Goal: Task Accomplishment & Management: Manage account settings

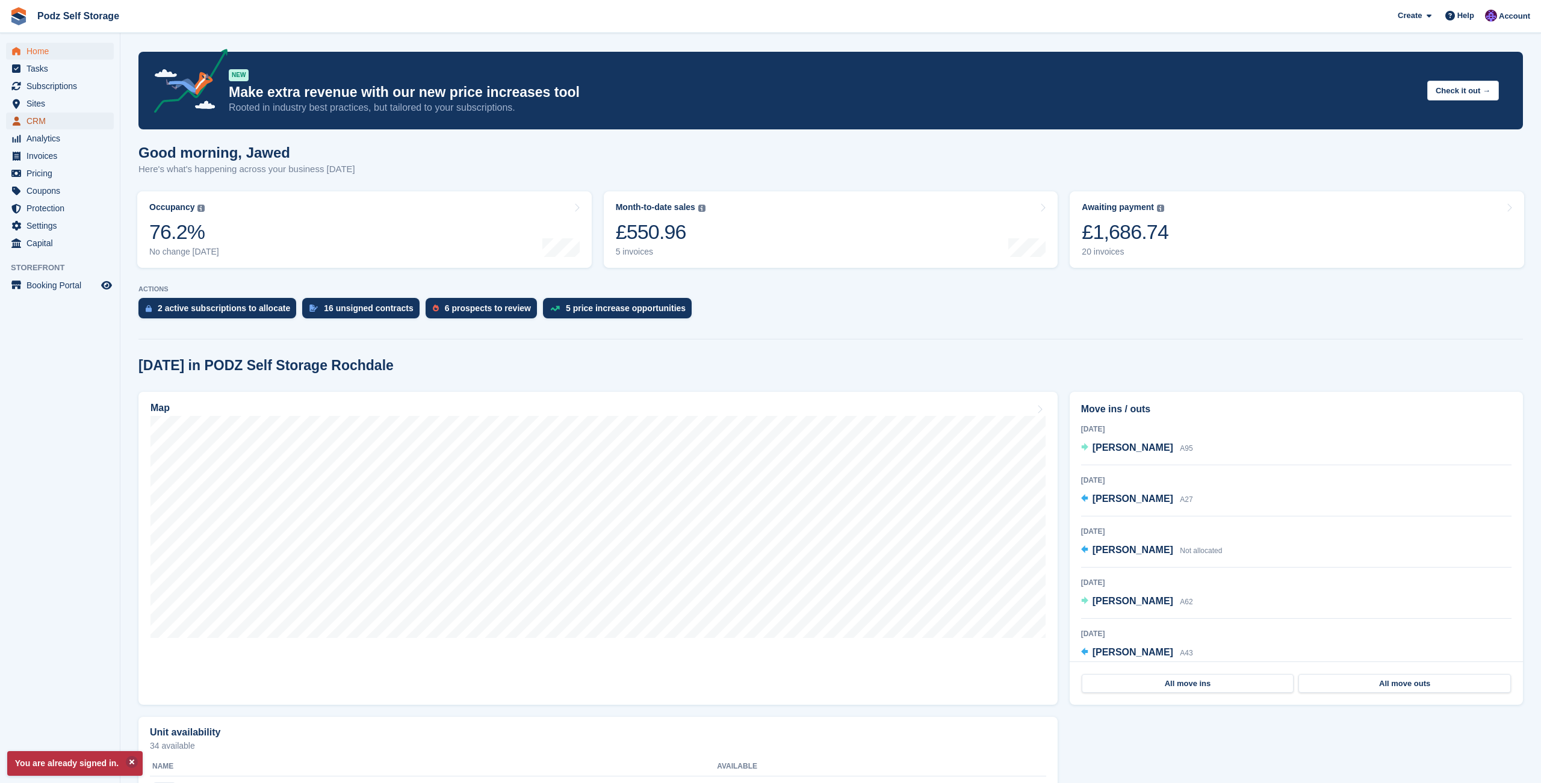
click at [55, 120] on span "CRM" at bounding box center [62, 121] width 72 height 17
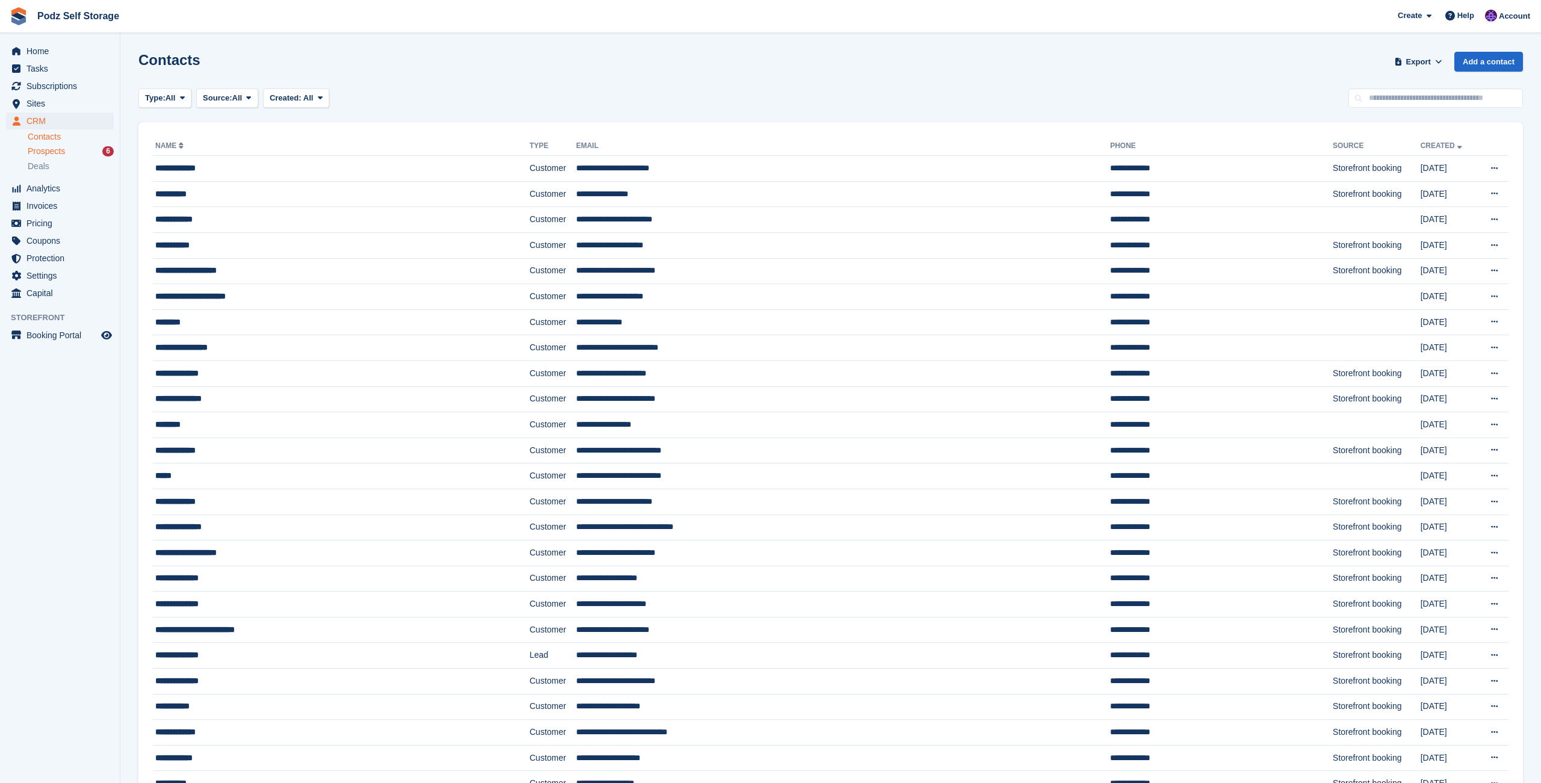
click at [54, 149] on span "Prospects" at bounding box center [46, 151] width 37 height 11
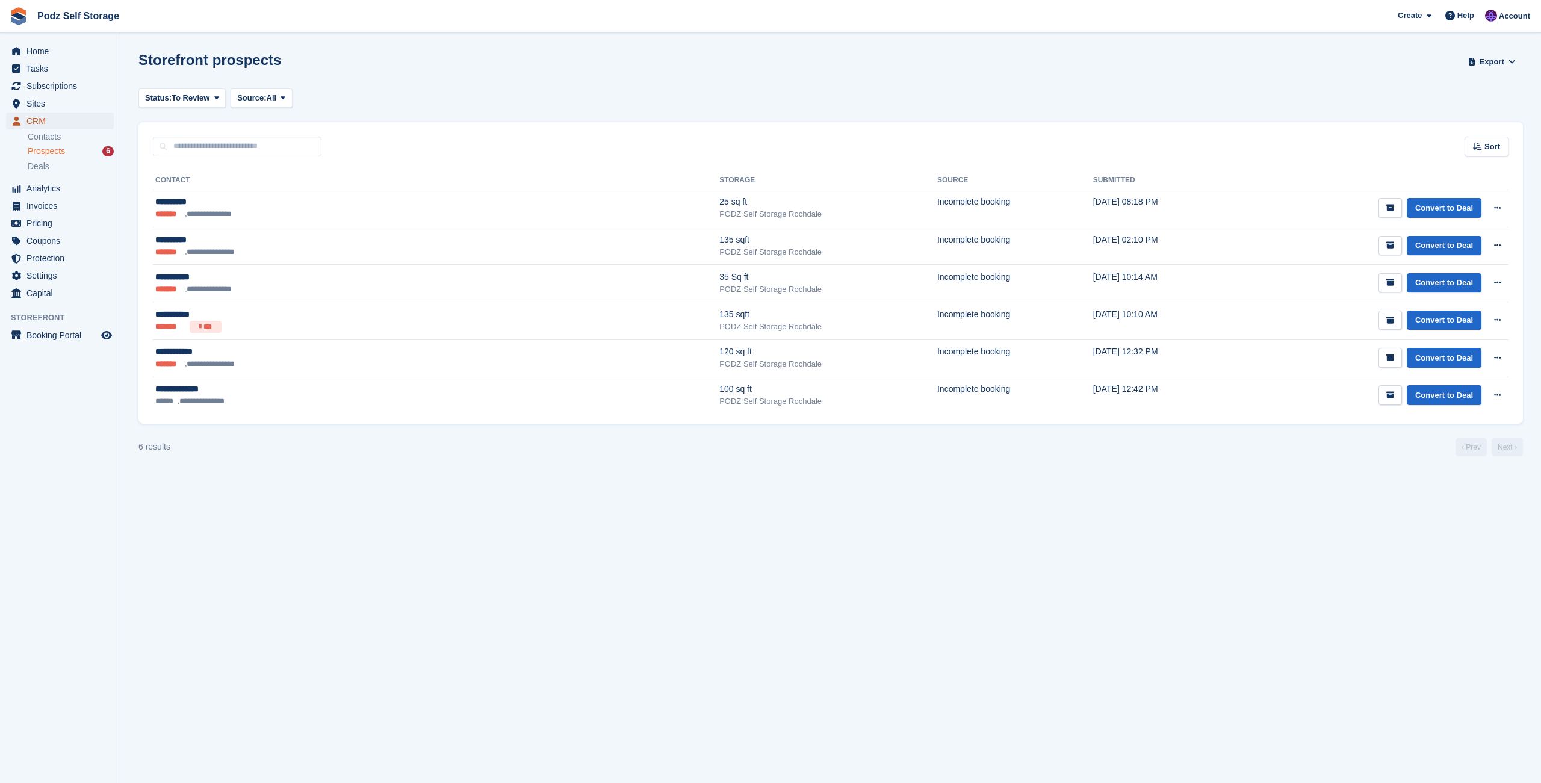
click at [53, 126] on span "CRM" at bounding box center [62, 121] width 72 height 17
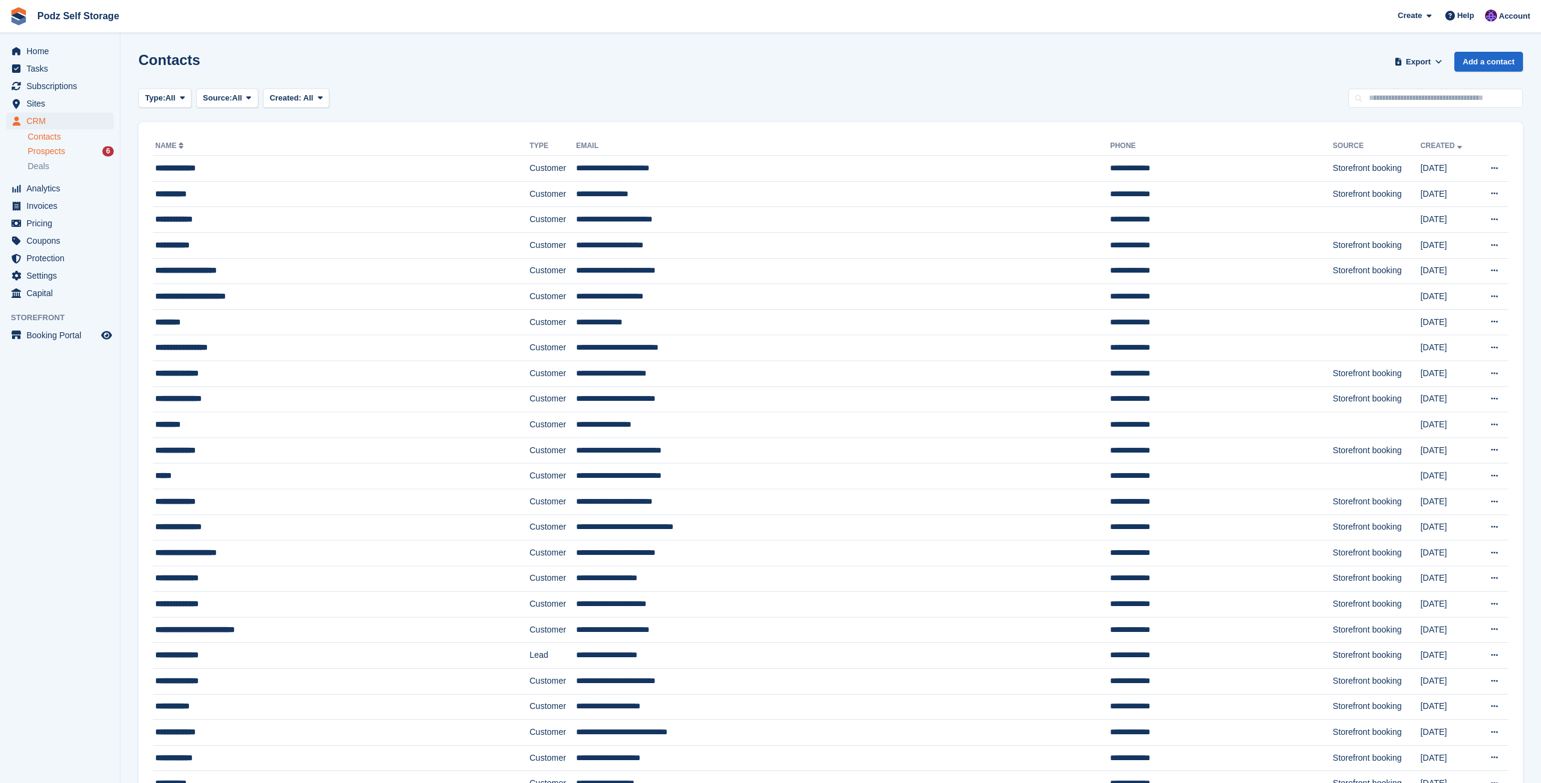
click at [52, 148] on span "Prospects" at bounding box center [46, 151] width 37 height 11
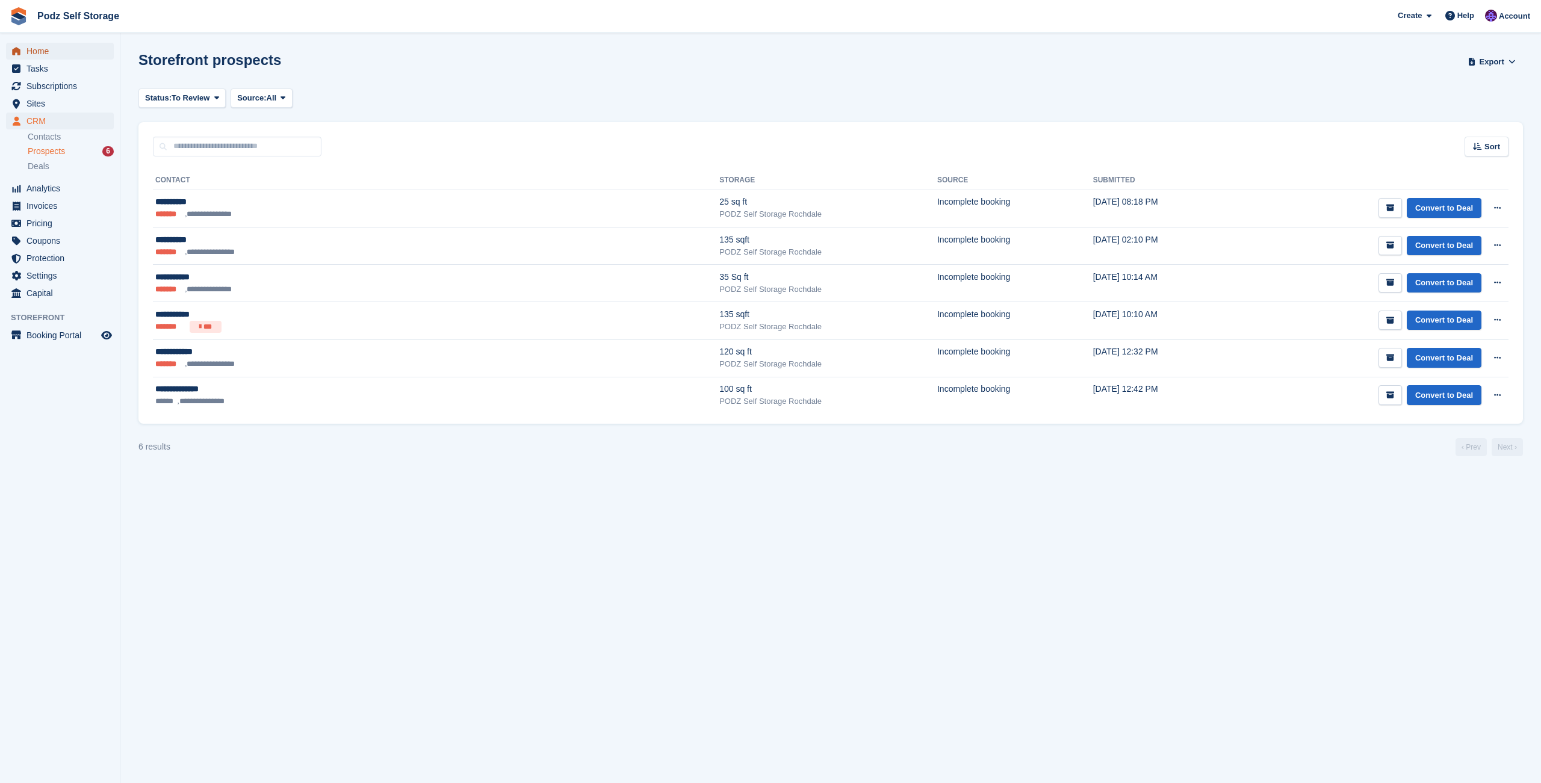
click at [91, 52] on span "Home" at bounding box center [62, 51] width 72 height 17
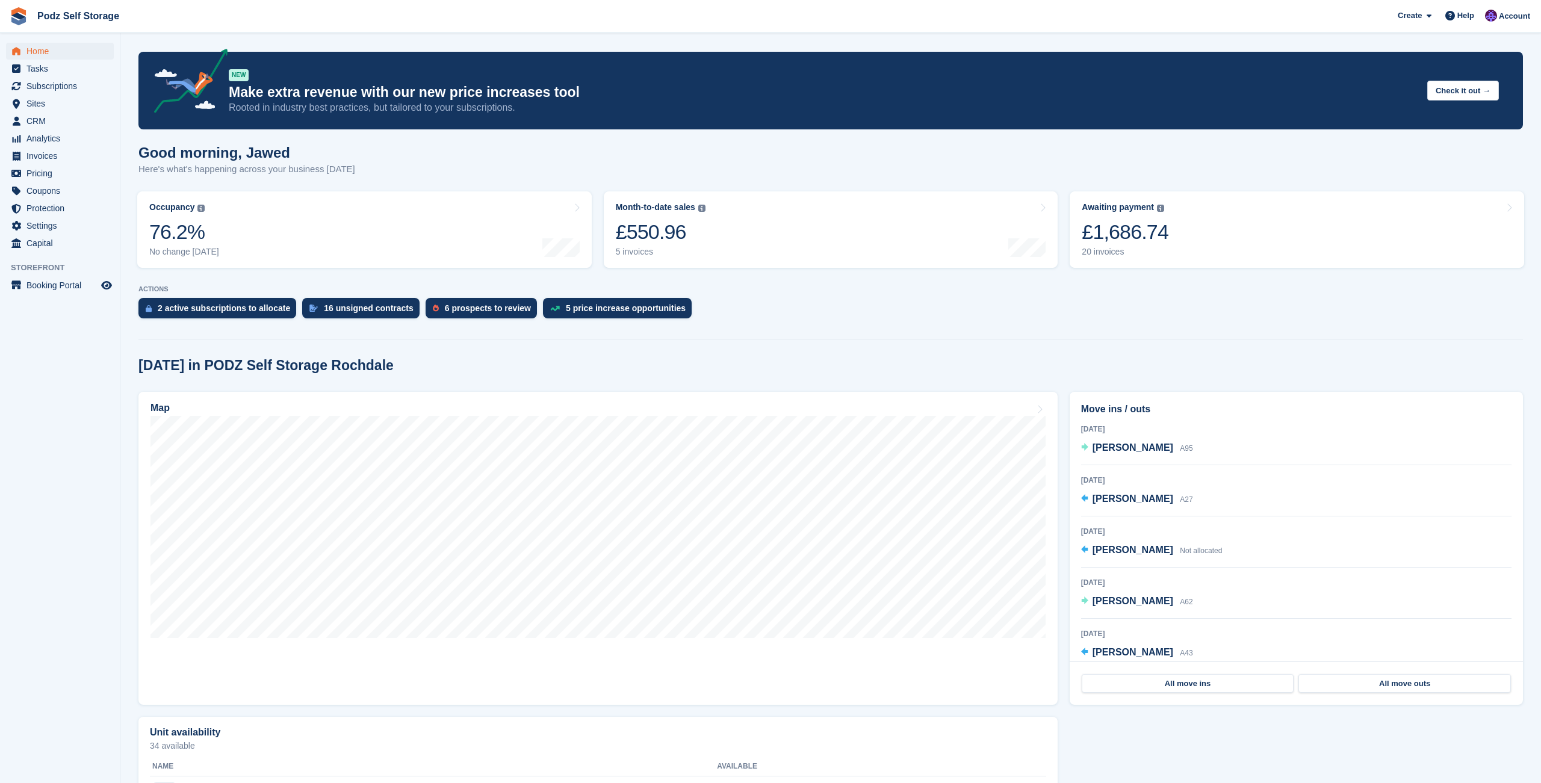
click at [71, 120] on span "CRM" at bounding box center [62, 121] width 72 height 17
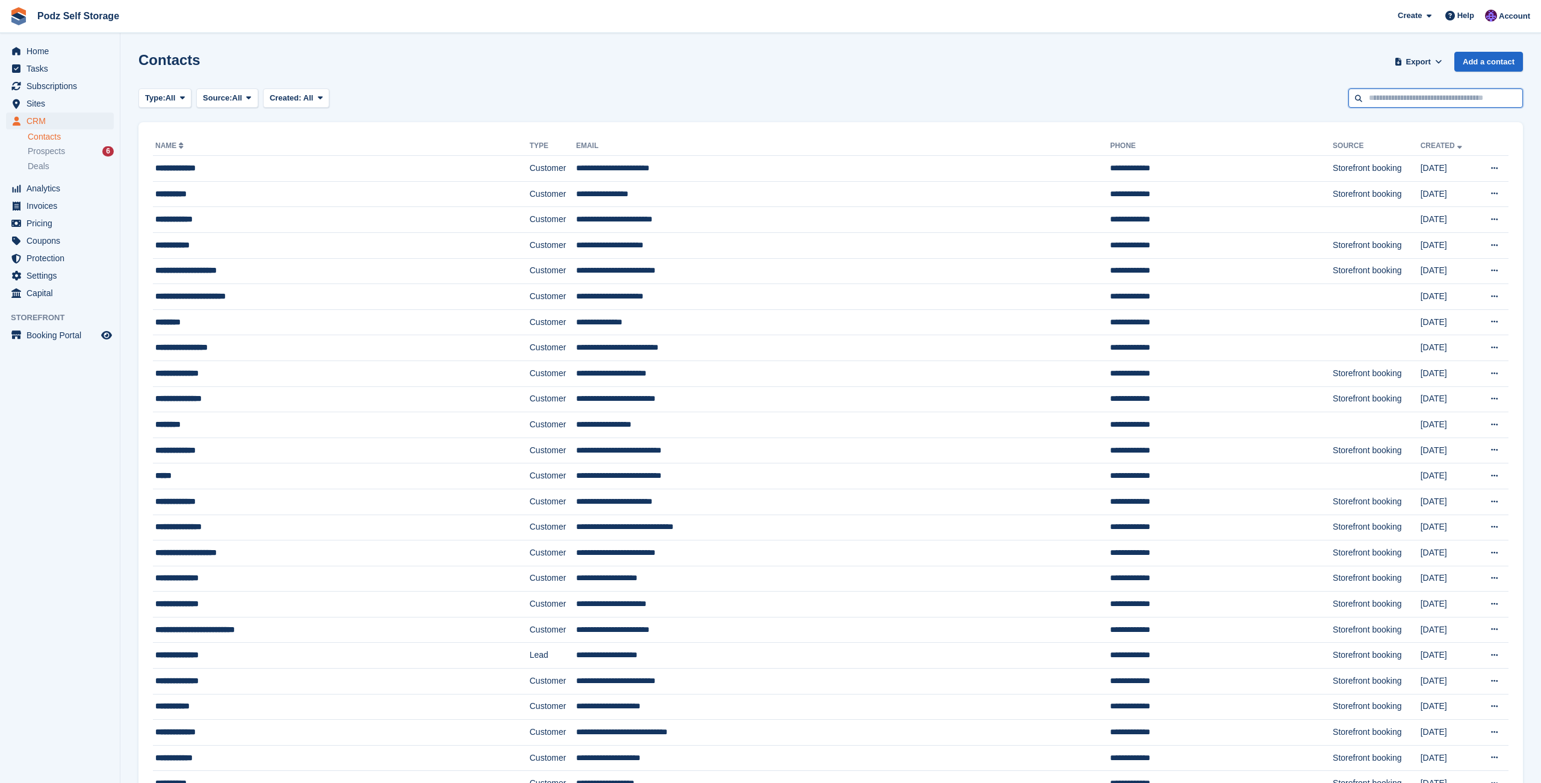
click at [1388, 107] on input "text" at bounding box center [1435, 98] width 175 height 20
type input "*******"
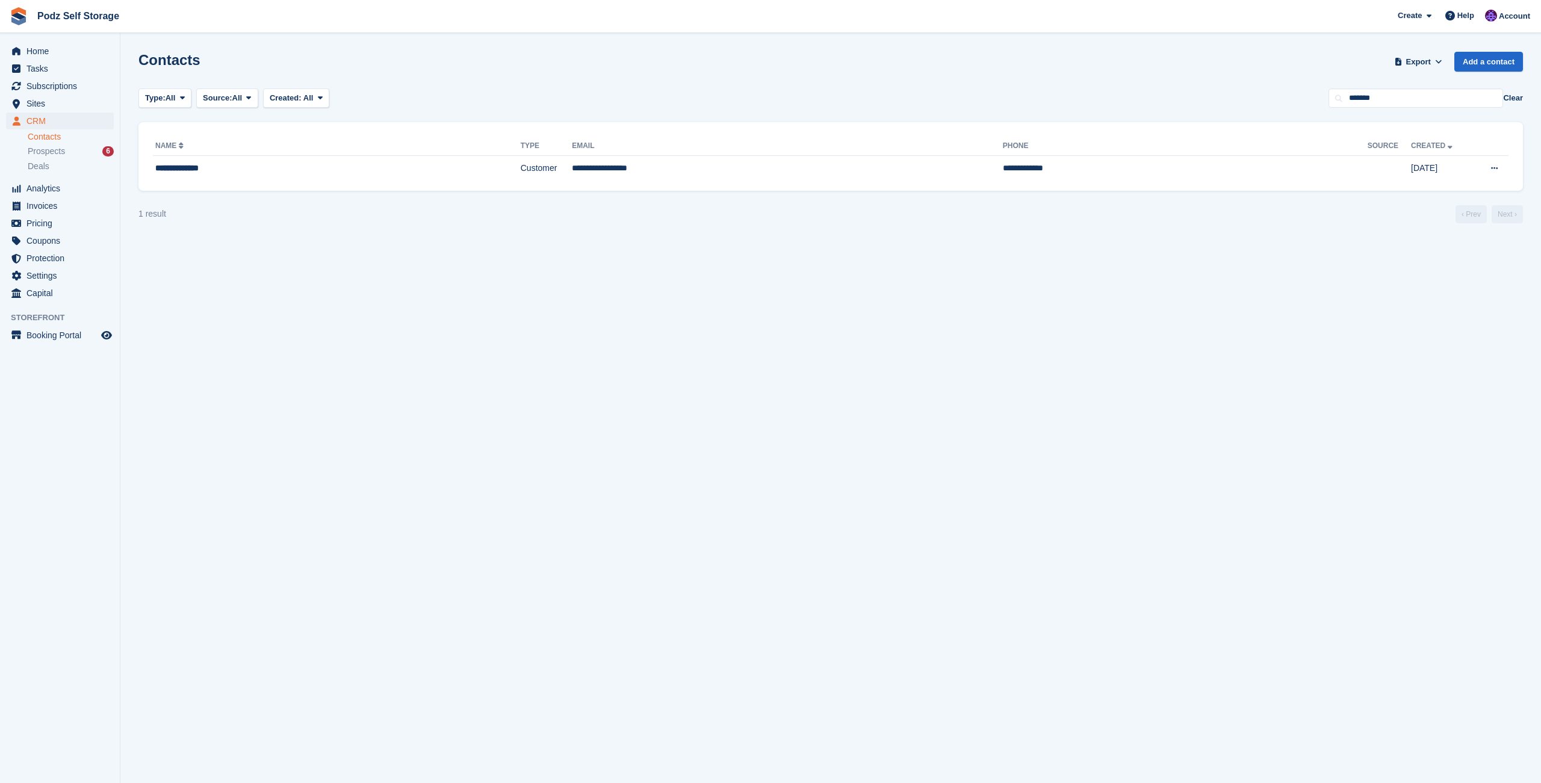
click at [406, 182] on div "**********" at bounding box center [830, 156] width 1385 height 69
click at [407, 173] on div "**********" at bounding box center [284, 168] width 259 height 13
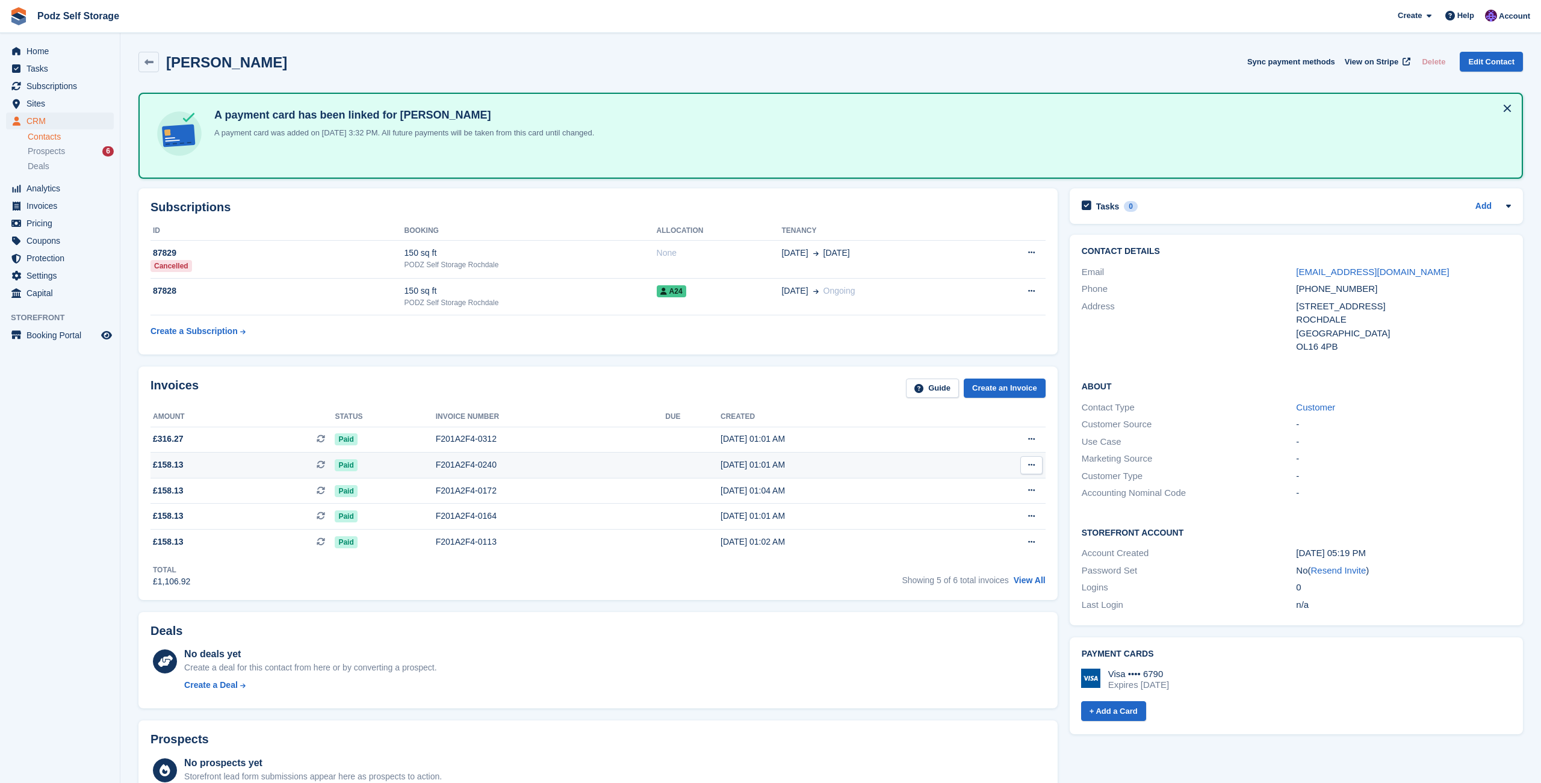
click at [903, 472] on td "28 Jul, 01:01 AM" at bounding box center [838, 466] width 234 height 26
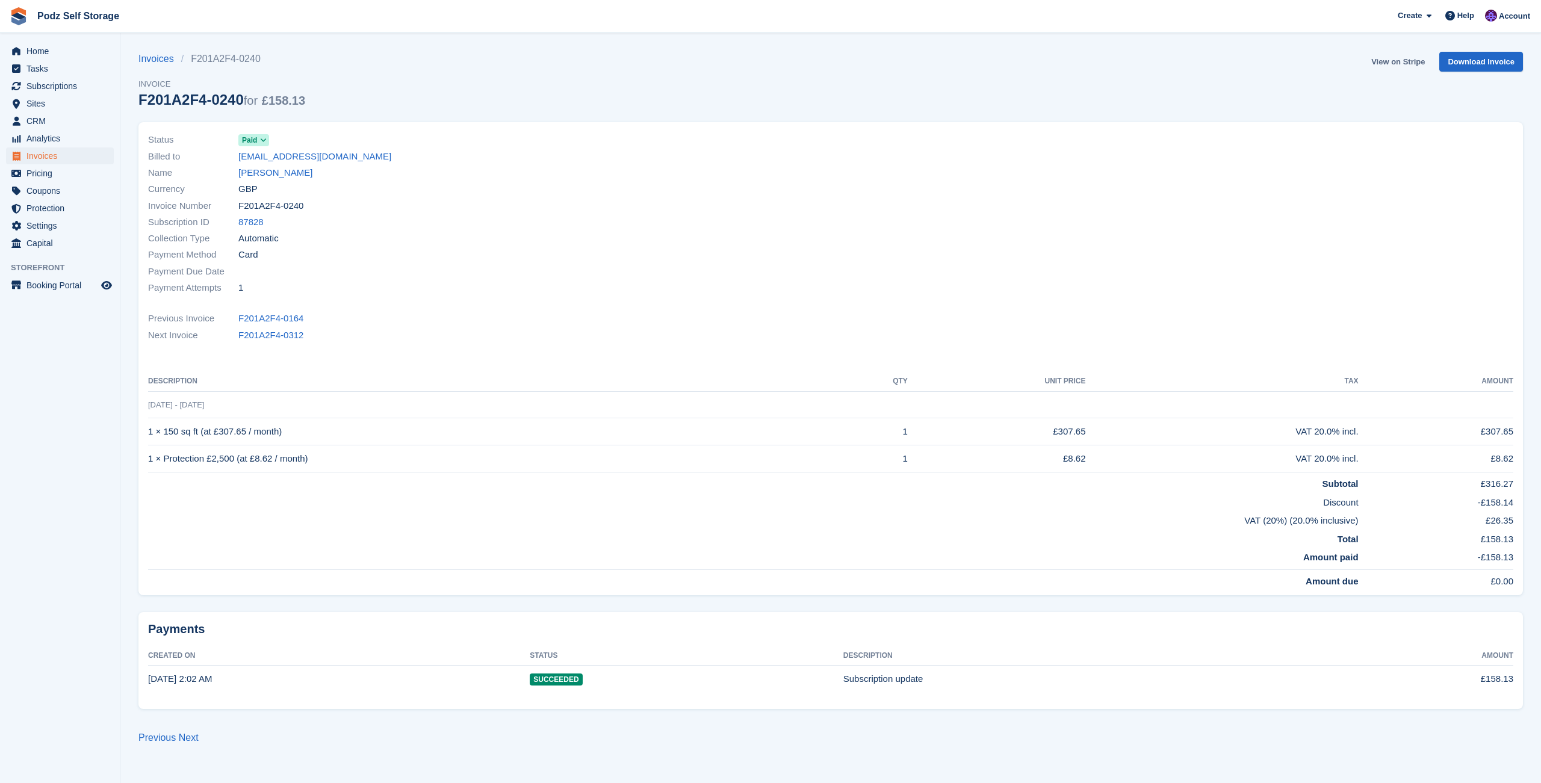
click at [1415, 65] on link "View on Stripe" at bounding box center [1397, 62] width 63 height 20
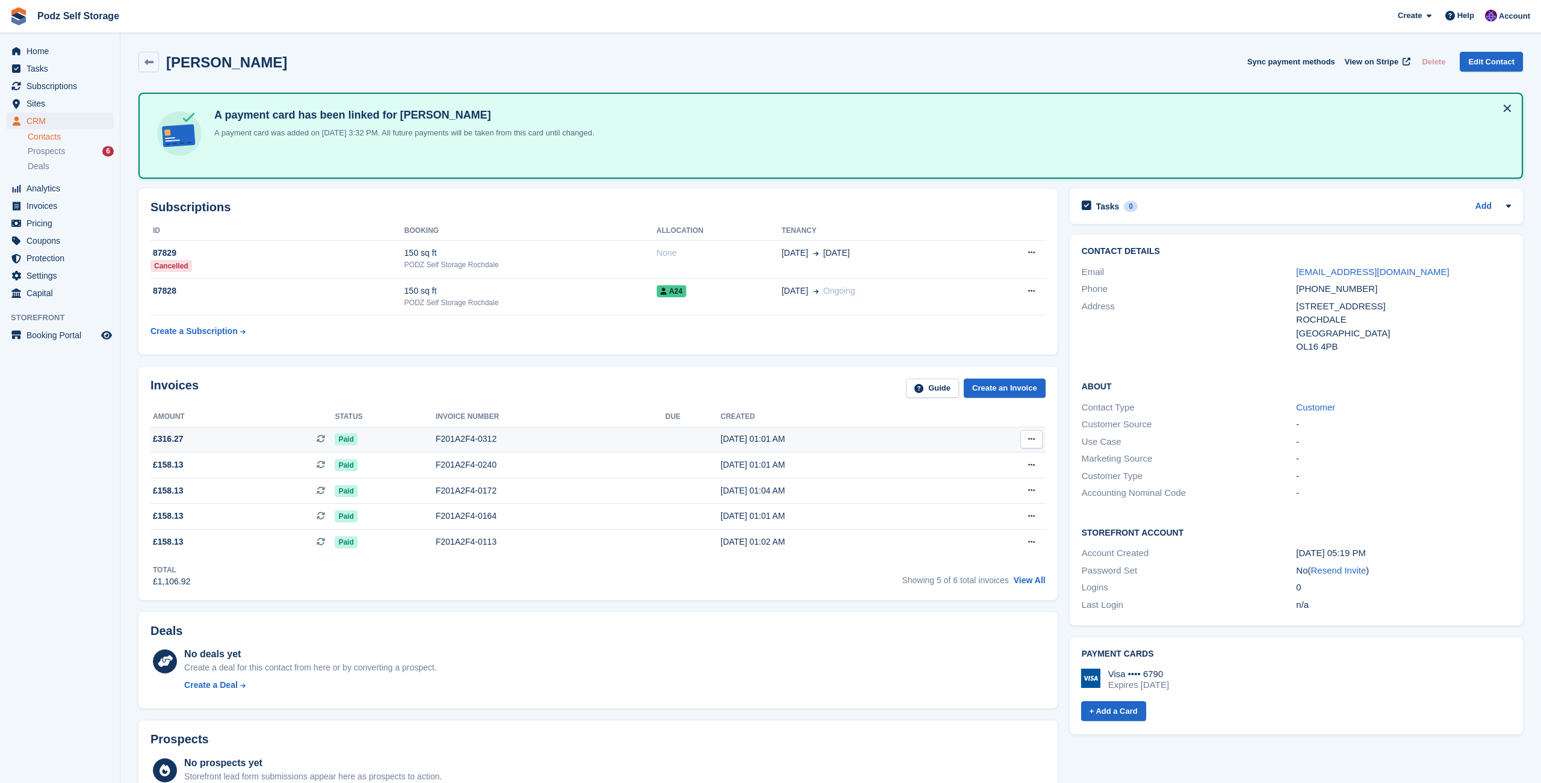
click at [534, 447] on td "F201A2F4-0312" at bounding box center [550, 440] width 229 height 26
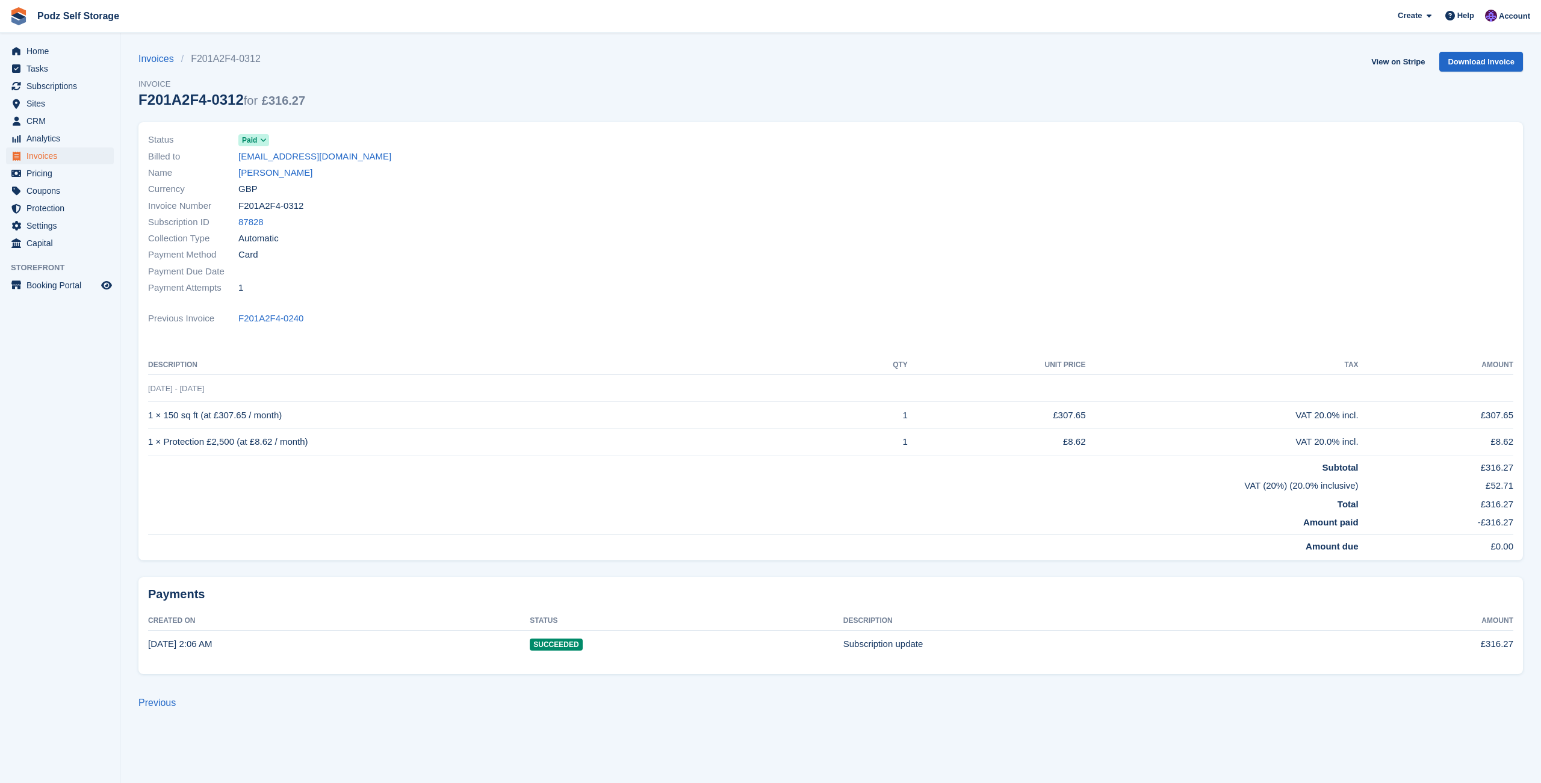
click at [636, 265] on div "Payment Due Date" at bounding box center [485, 271] width 675 height 16
click at [486, 481] on td "VAT (20%) (20.0% inclusive)" at bounding box center [753, 483] width 1211 height 19
click at [1400, 52] on link "View on Stripe" at bounding box center [1397, 62] width 63 height 20
click at [359, 247] on div "Payment Method Card" at bounding box center [485, 255] width 675 height 16
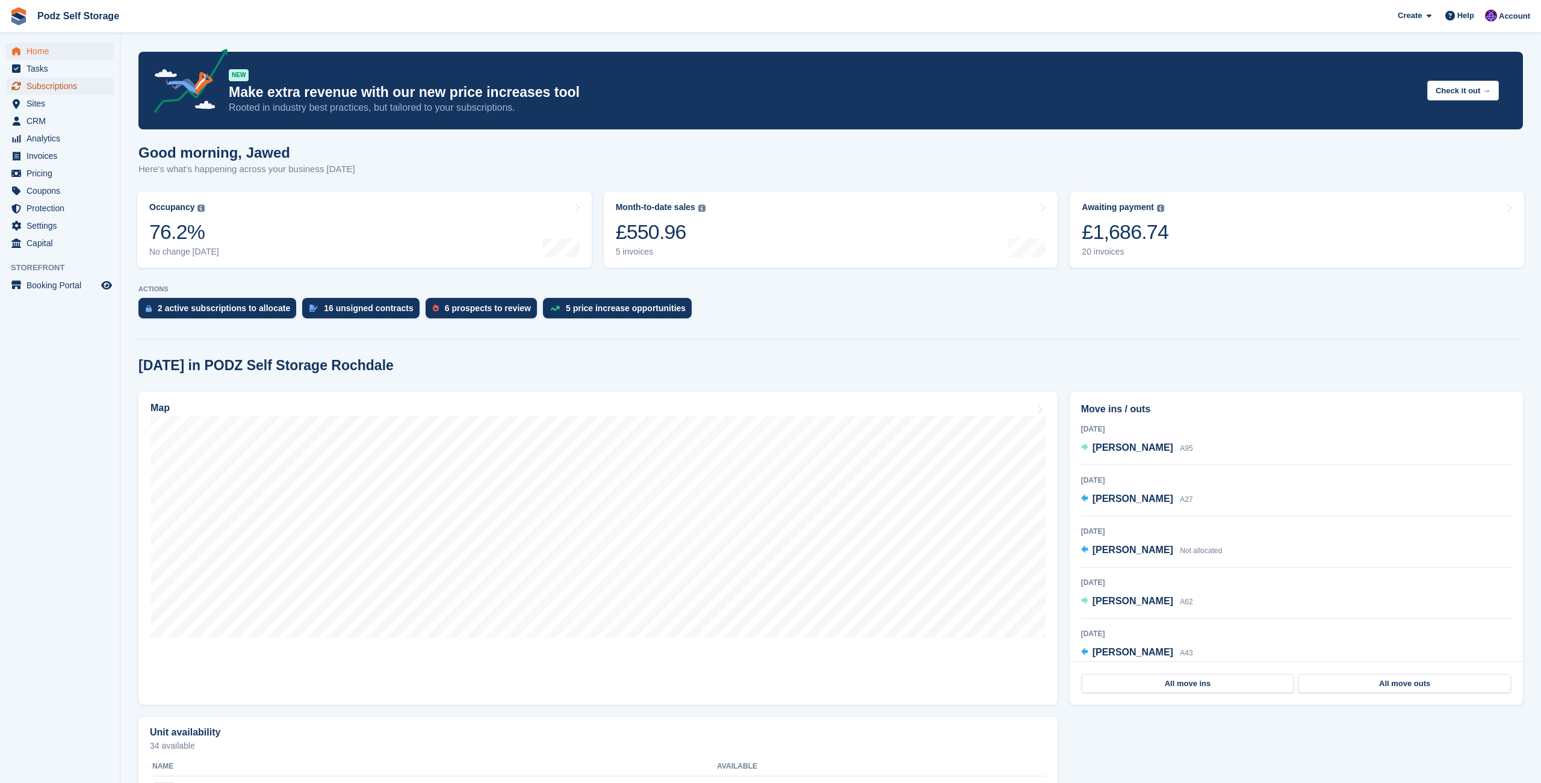
click at [58, 82] on span "Subscriptions" at bounding box center [62, 86] width 72 height 17
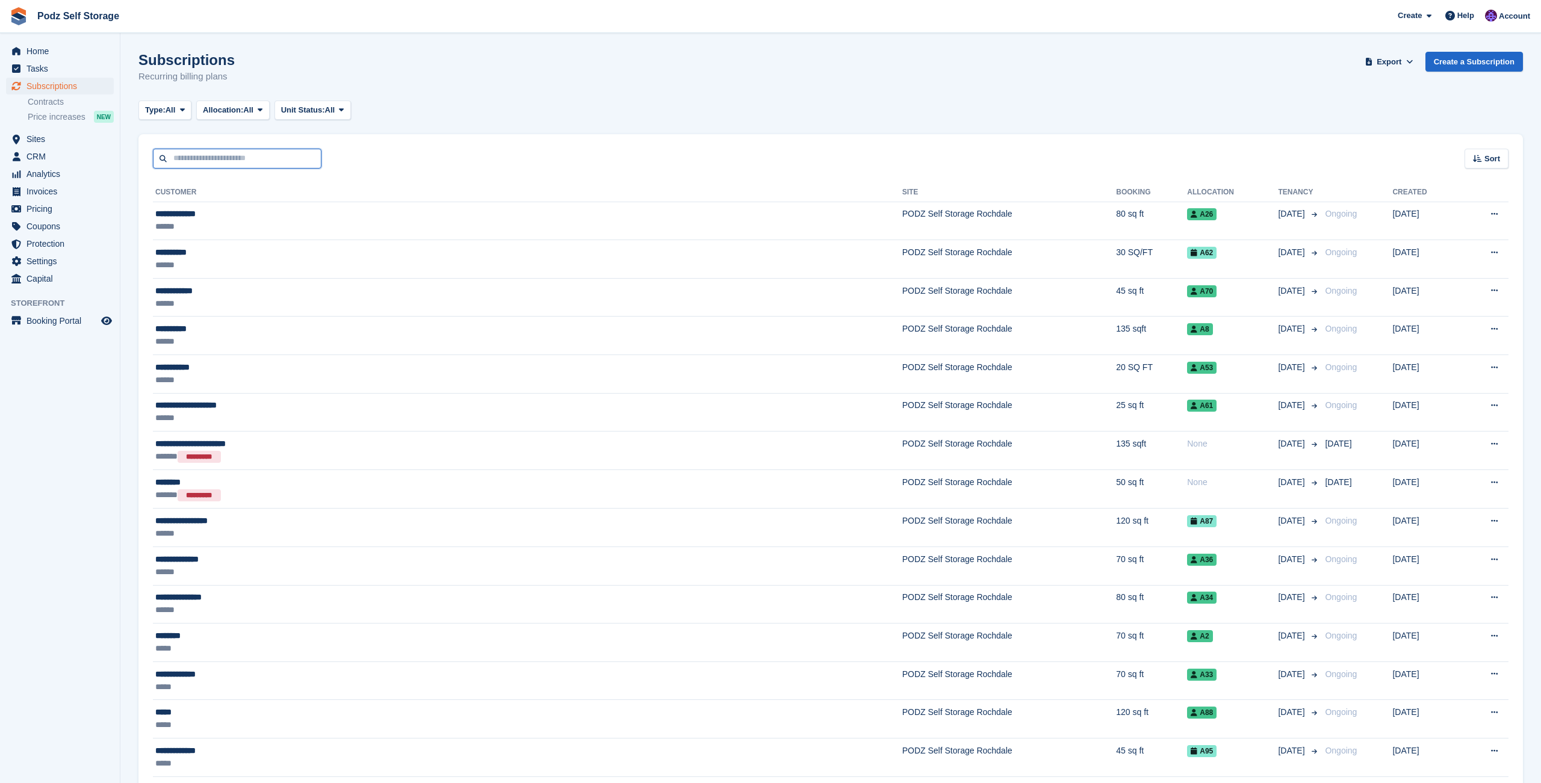
click at [304, 160] on input "text" at bounding box center [237, 159] width 169 height 20
type input "*****"
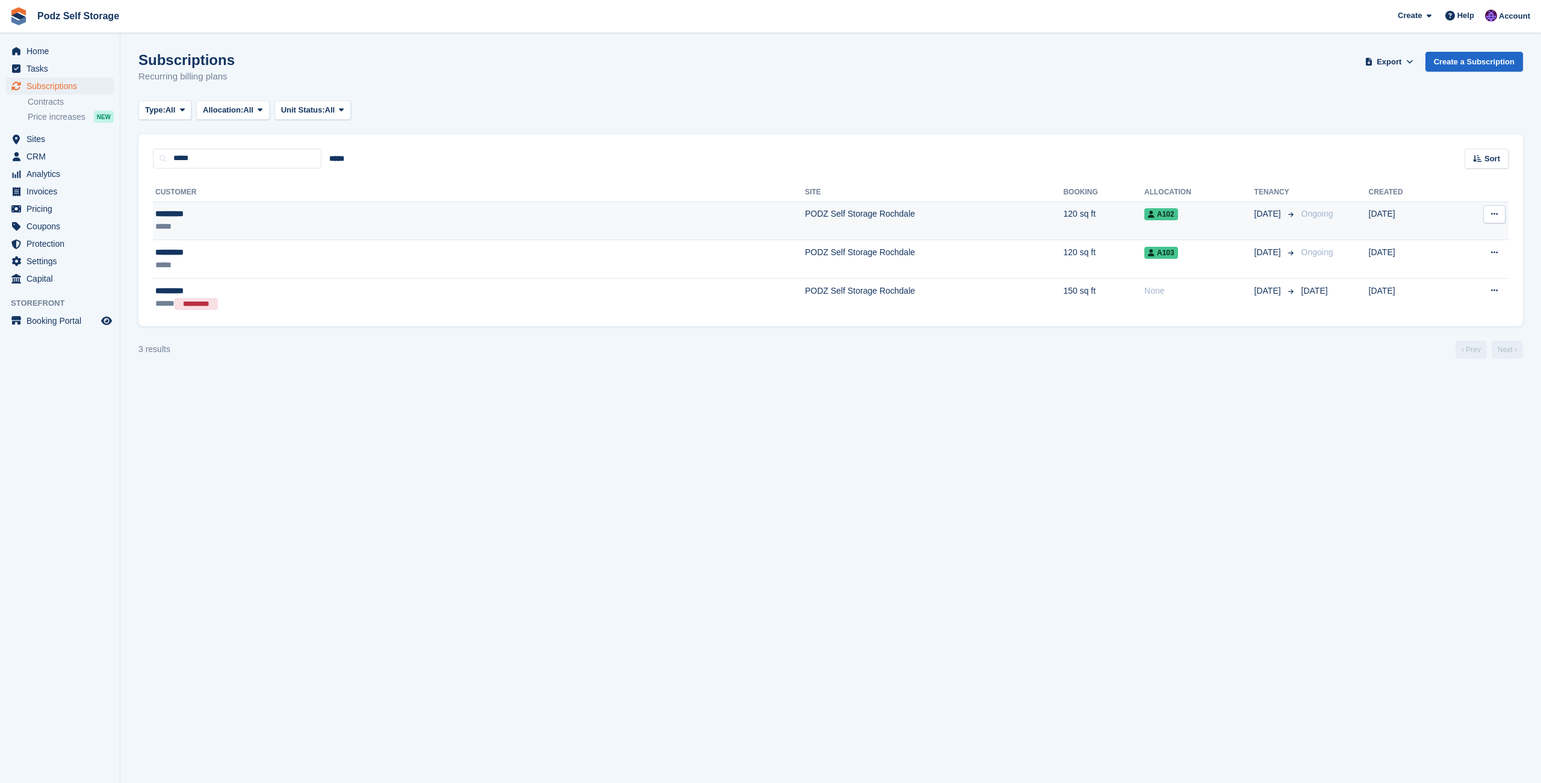
click at [427, 209] on div "*********" at bounding box center [292, 214] width 275 height 13
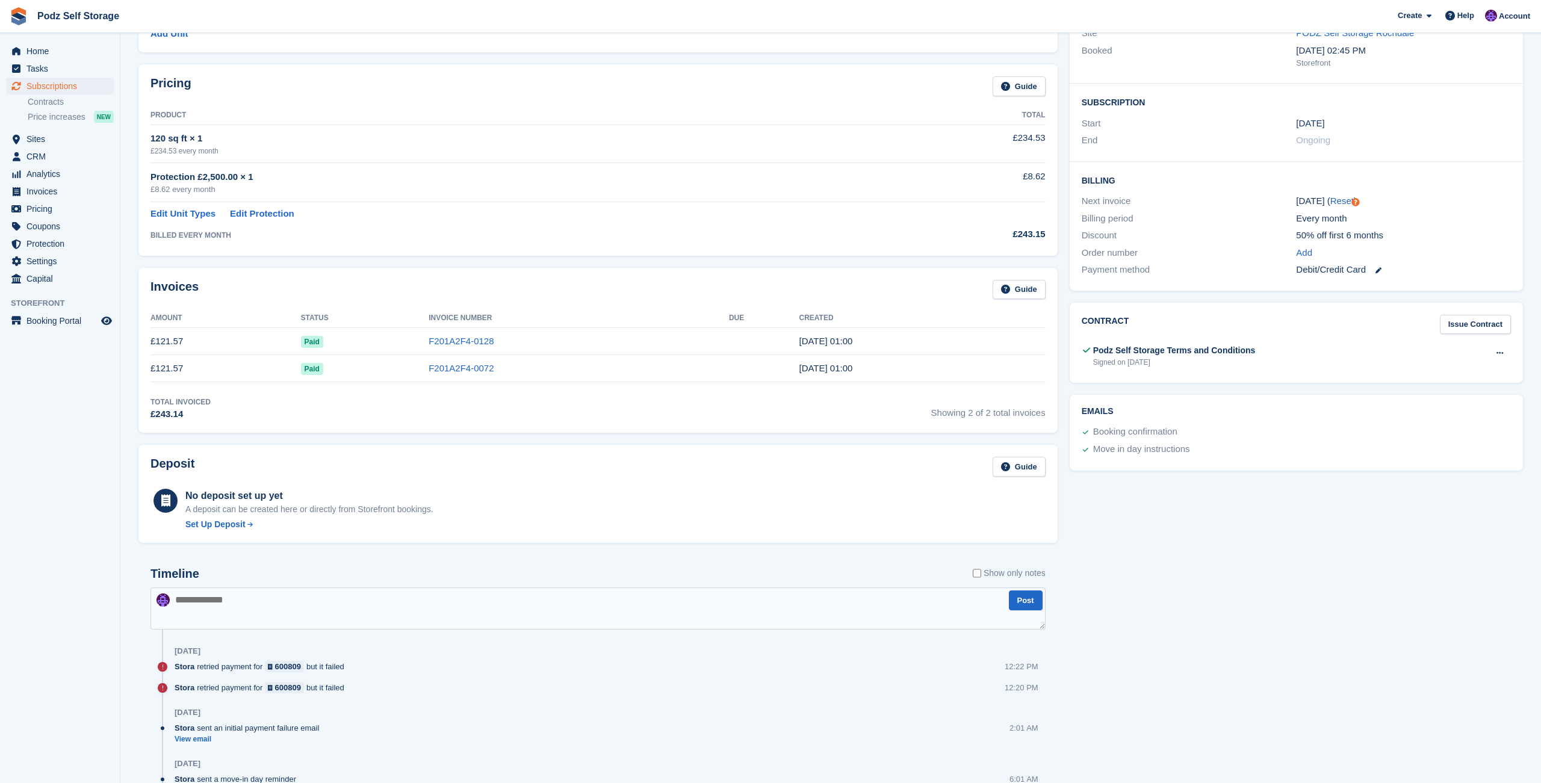
scroll to position [305, 0]
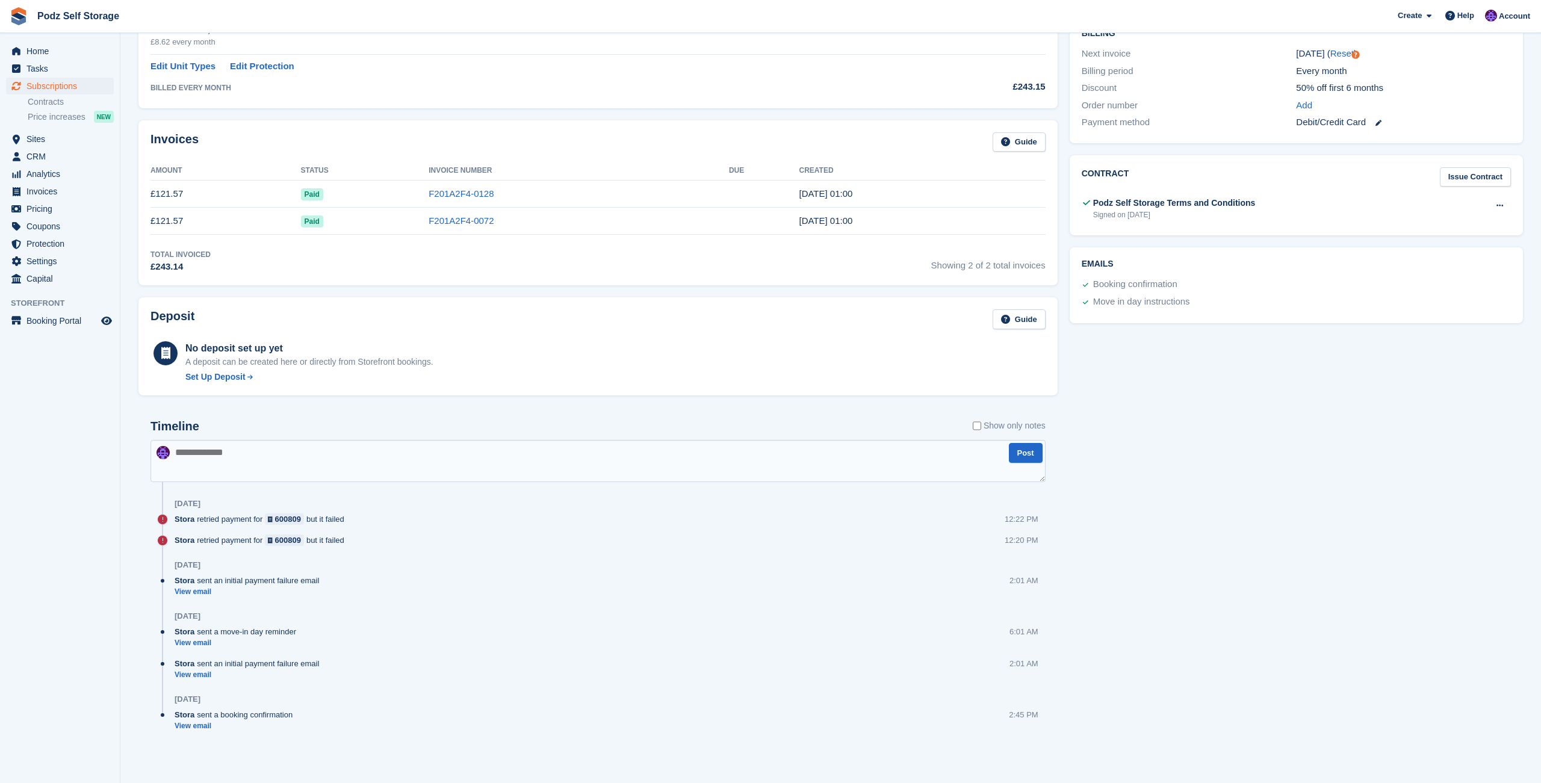
drag, startPoint x: 201, startPoint y: 520, endPoint x: 364, endPoint y: 535, distance: 163.8
click at [364, 535] on div "Timeline Show only notes Post 2 Jul Stora retried payment for 600809 but it fai…" at bounding box center [597, 581] width 895 height 322
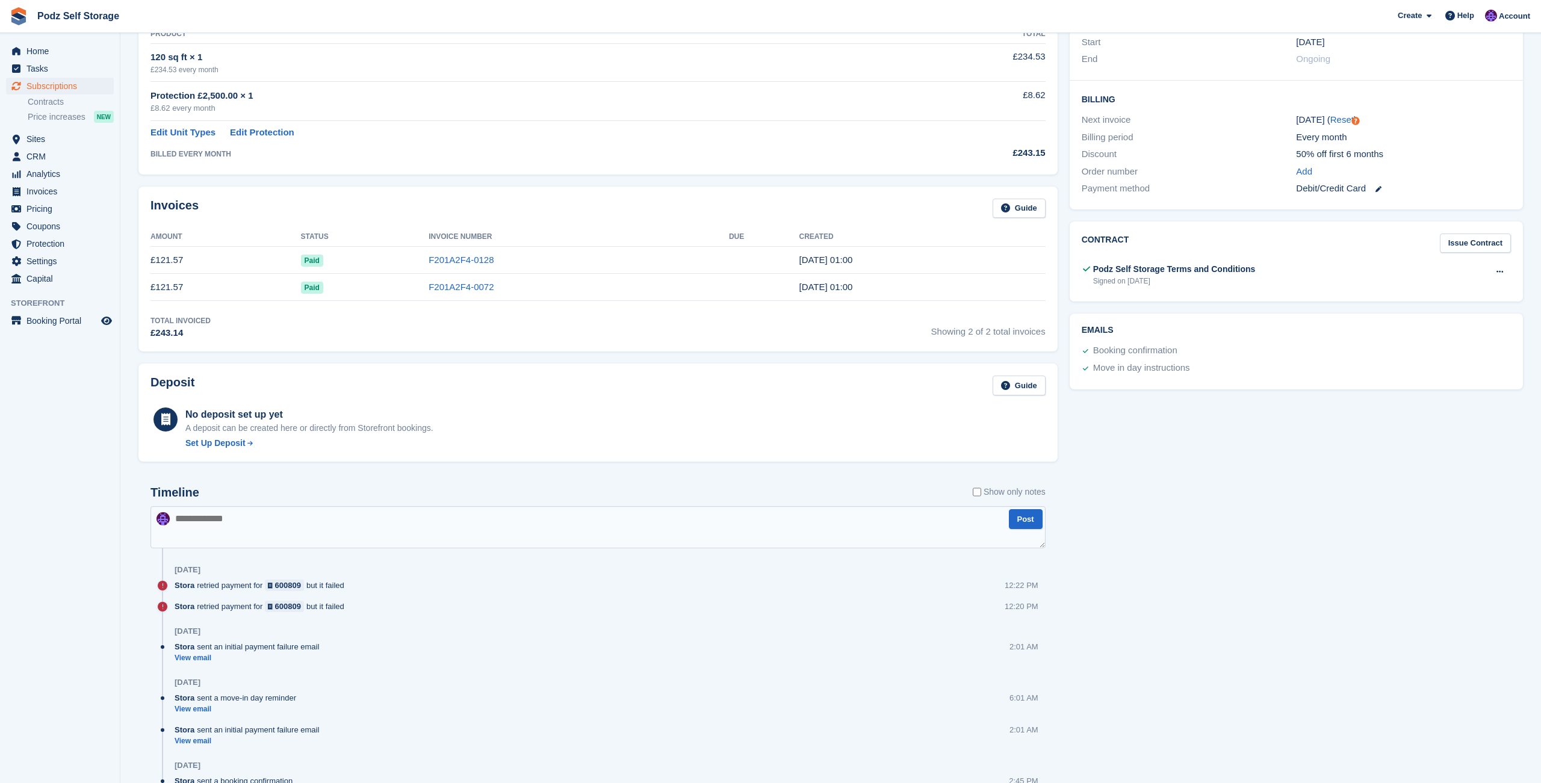
scroll to position [229, 0]
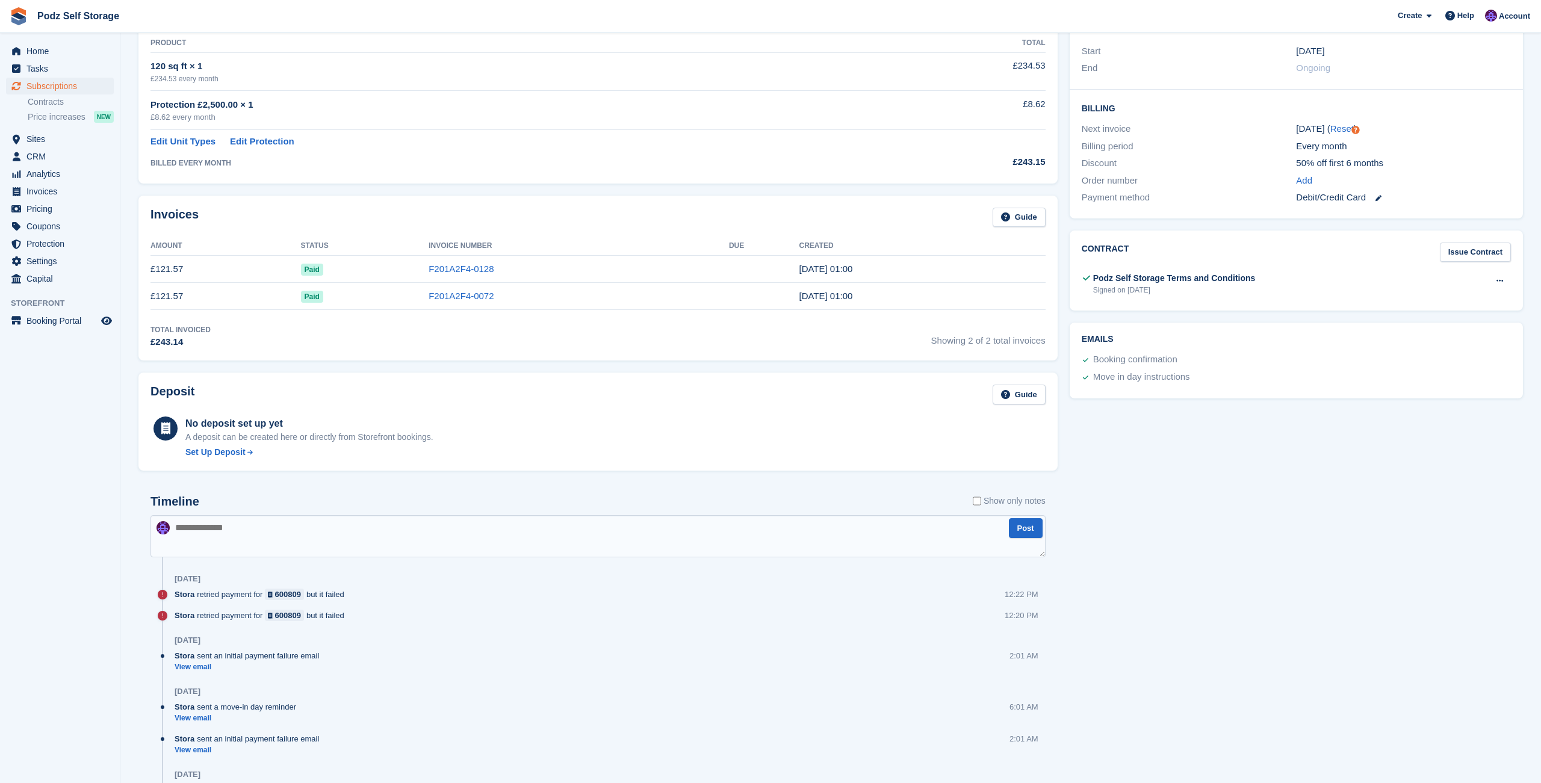
click at [305, 271] on span "Paid" at bounding box center [312, 270] width 22 height 12
click at [364, 268] on td "Paid" at bounding box center [365, 269] width 128 height 27
click at [441, 270] on link "F201A2F4-0128" at bounding box center [461, 269] width 65 height 10
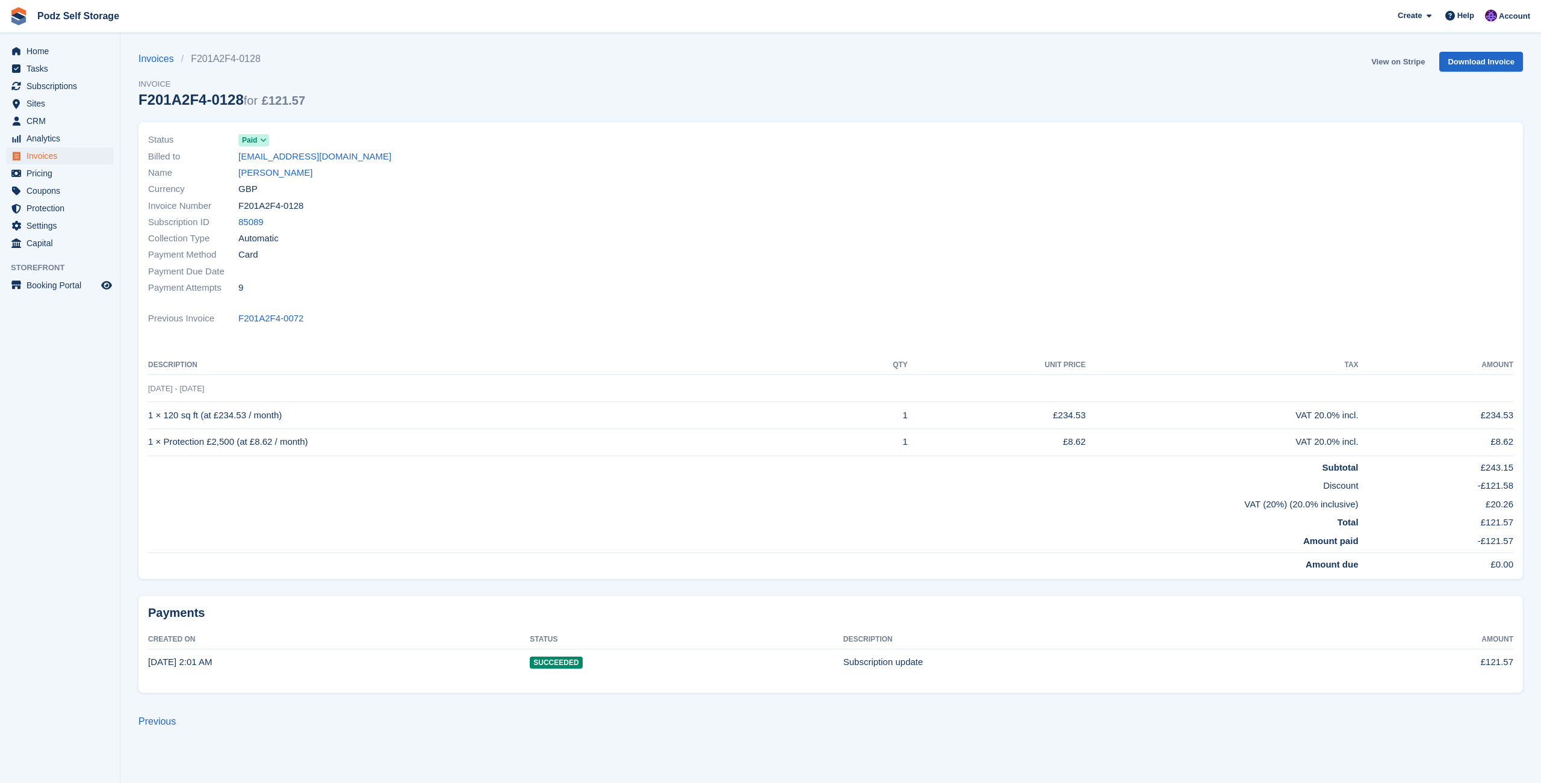
click at [1370, 67] on link "View on Stripe" at bounding box center [1397, 62] width 63 height 20
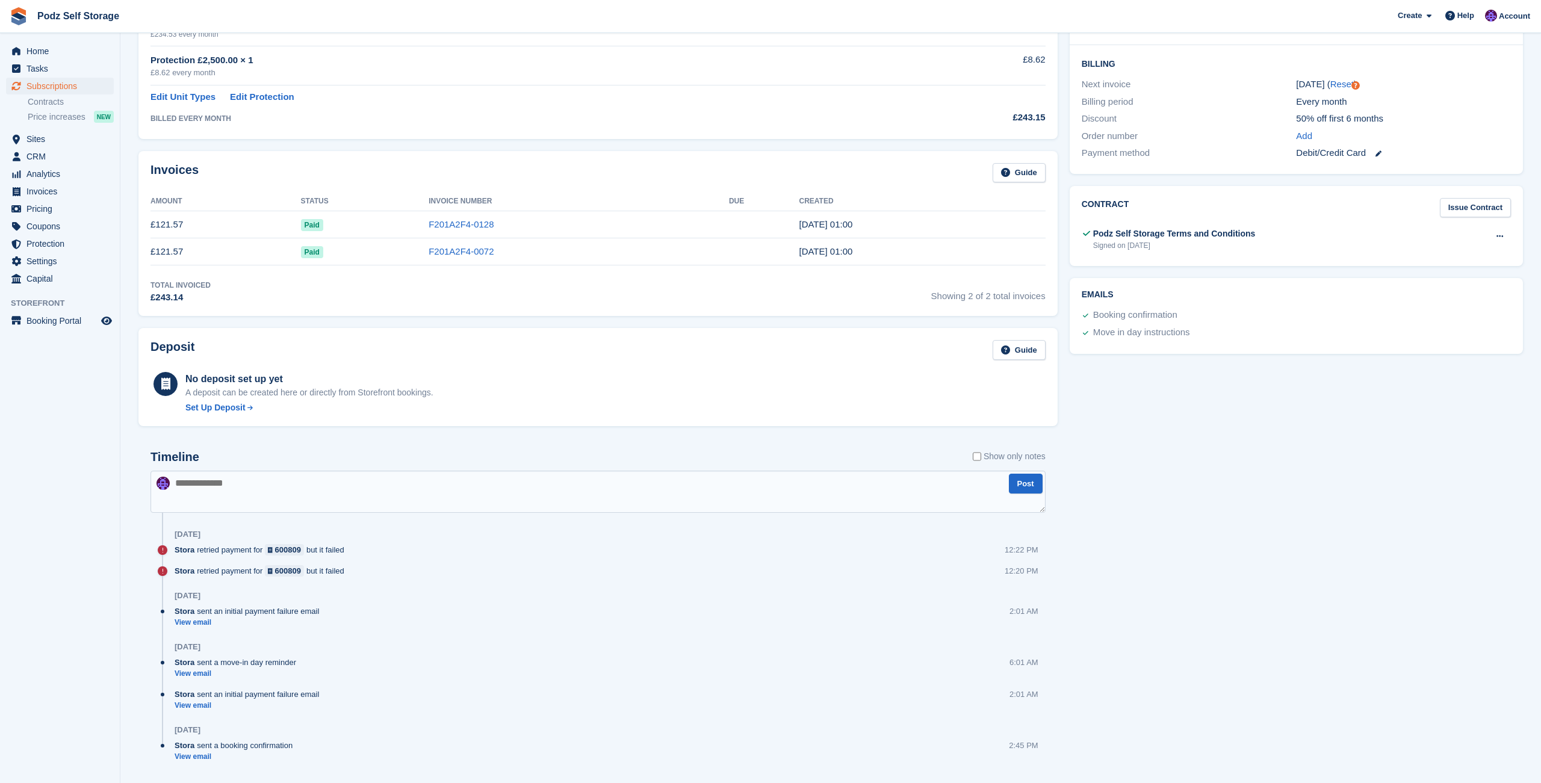
scroll to position [289, 0]
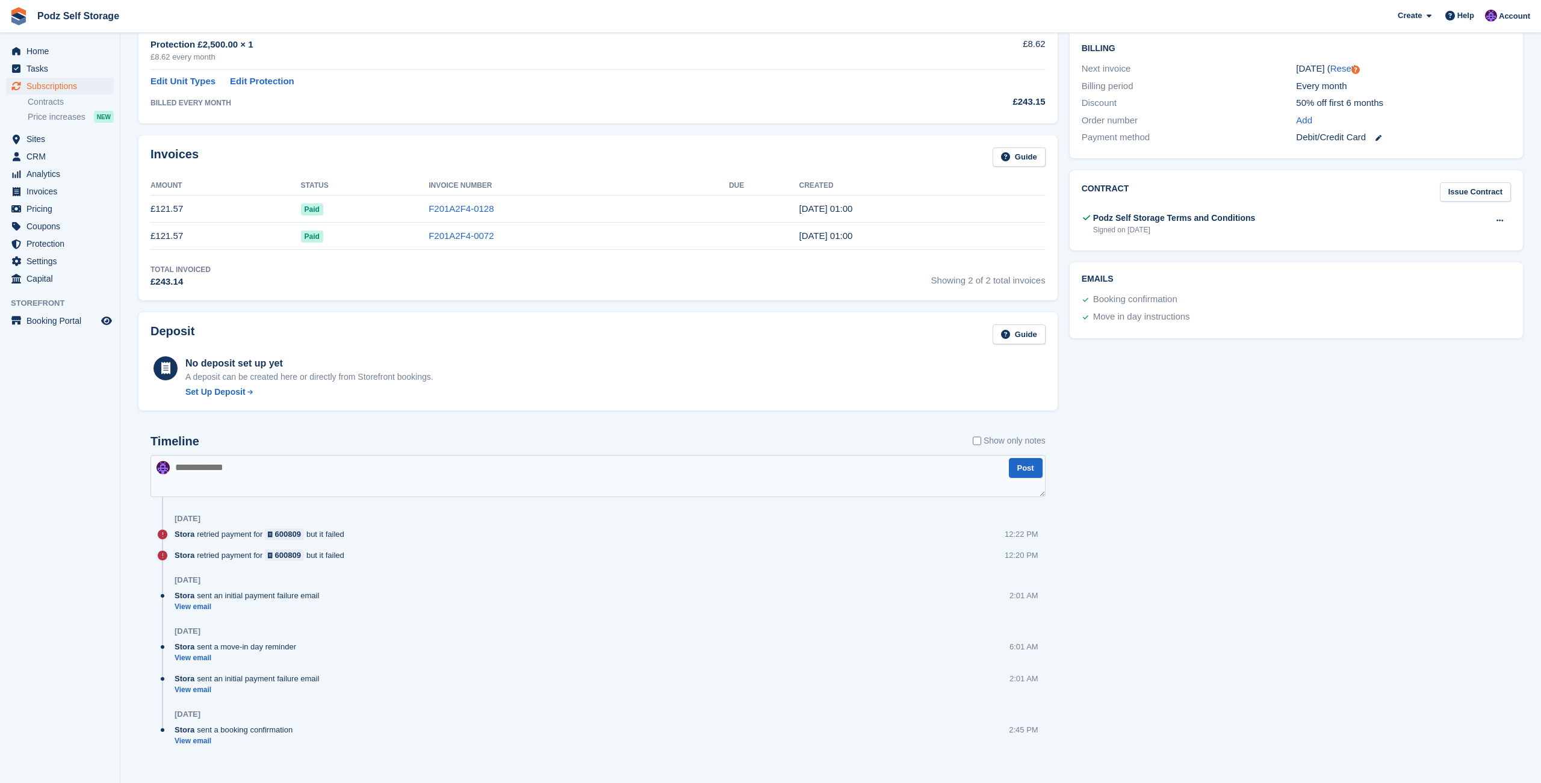
click at [199, 538] on div "Stora retried payment for 600809 but it failed" at bounding box center [263, 534] width 176 height 11
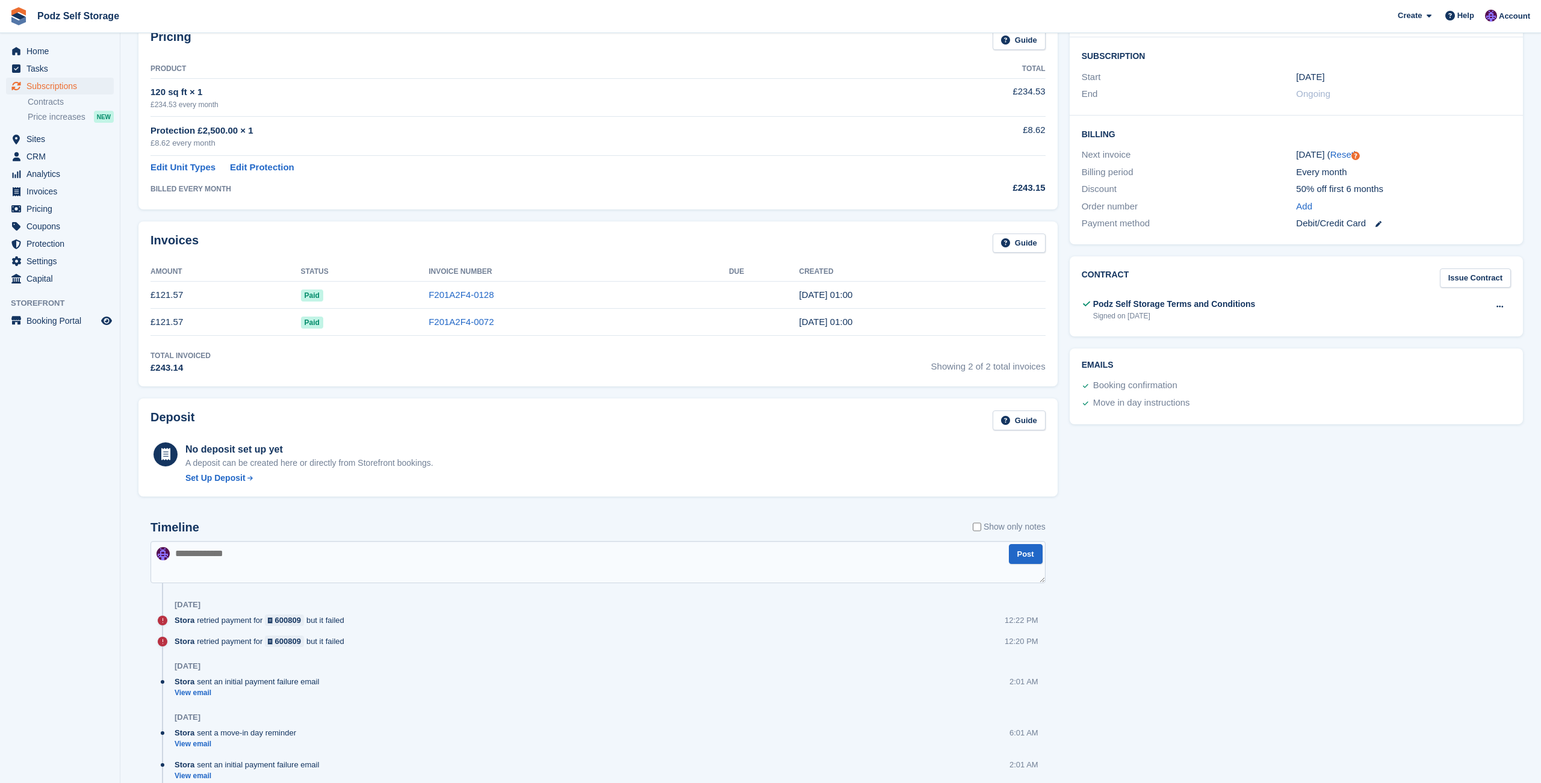
scroll to position [193, 0]
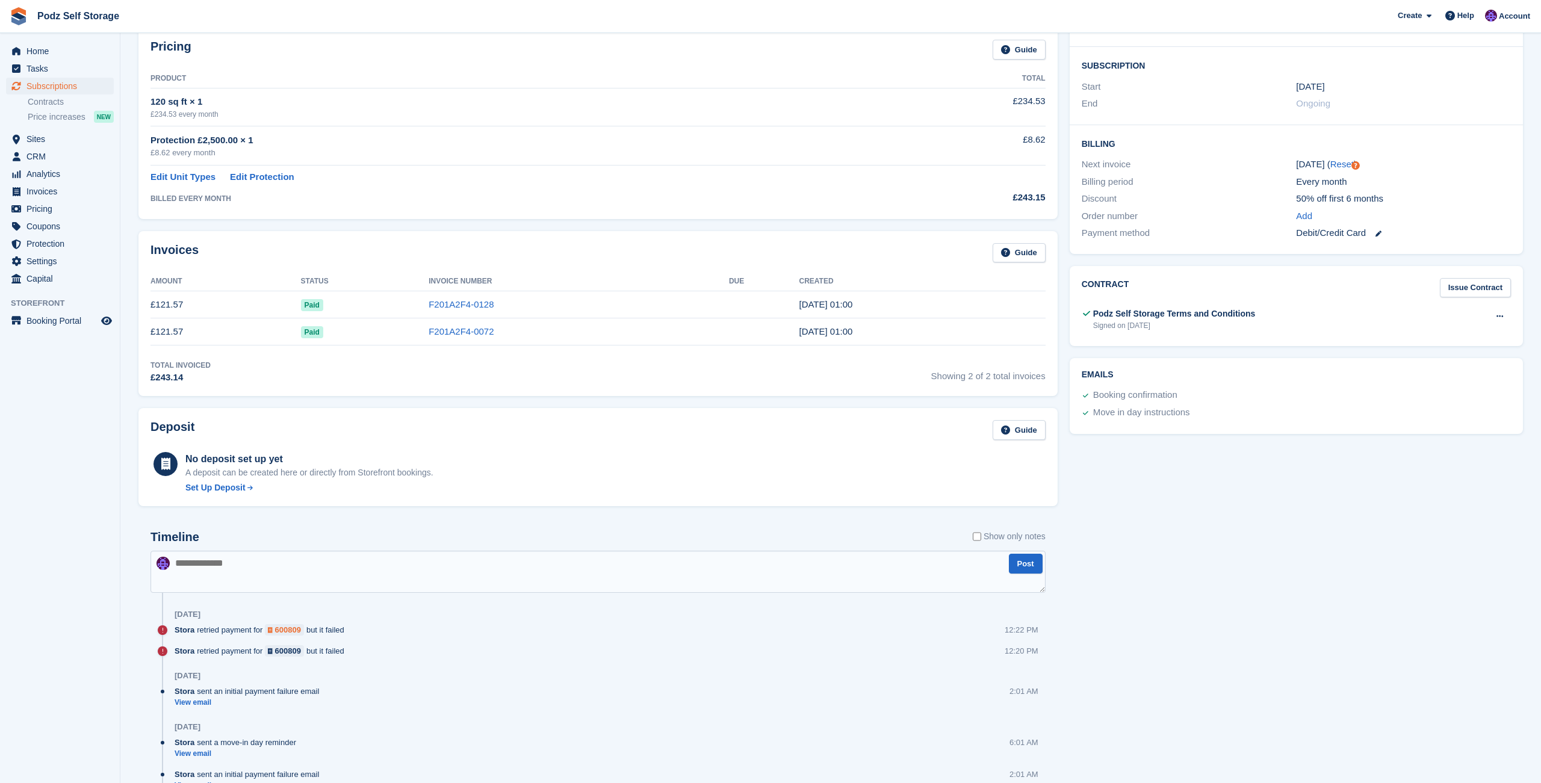
click at [276, 634] on link "600809" at bounding box center [284, 629] width 39 height 11
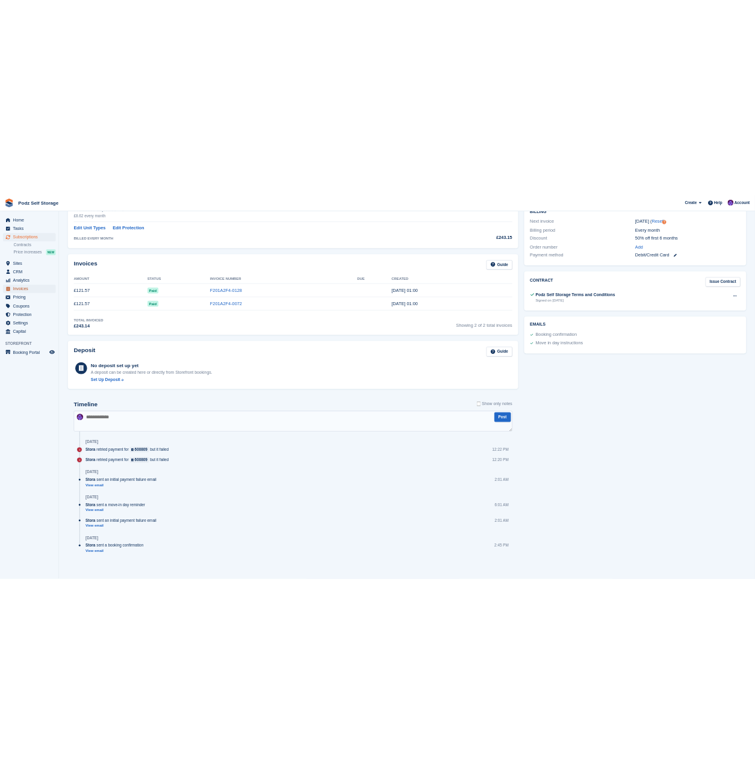
scroll to position [297, 0]
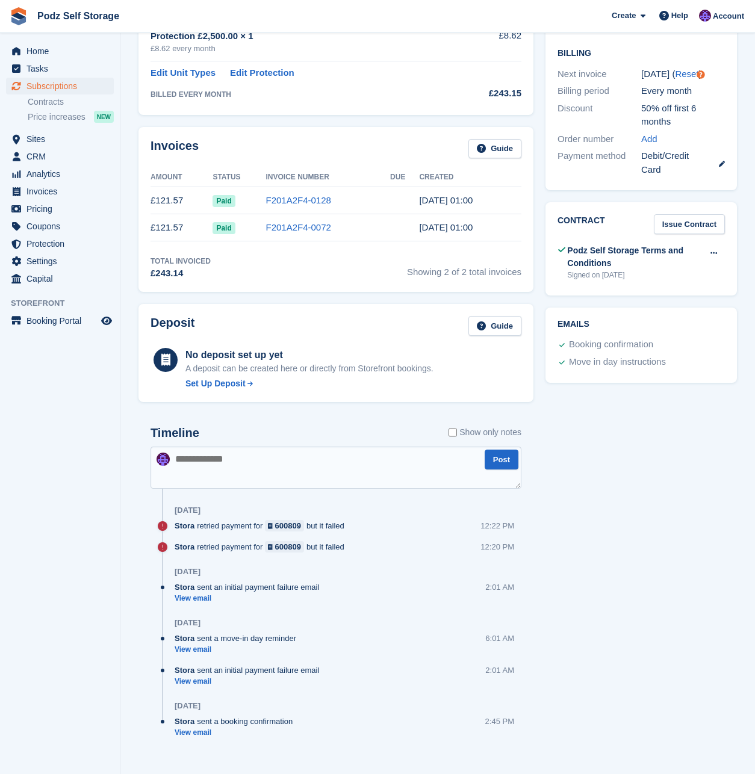
click at [571, 432] on div "Tasks 0 Add No tasks related to Subscription #85089 Booking Customer Laila Ali …" at bounding box center [640, 282] width 203 height 993
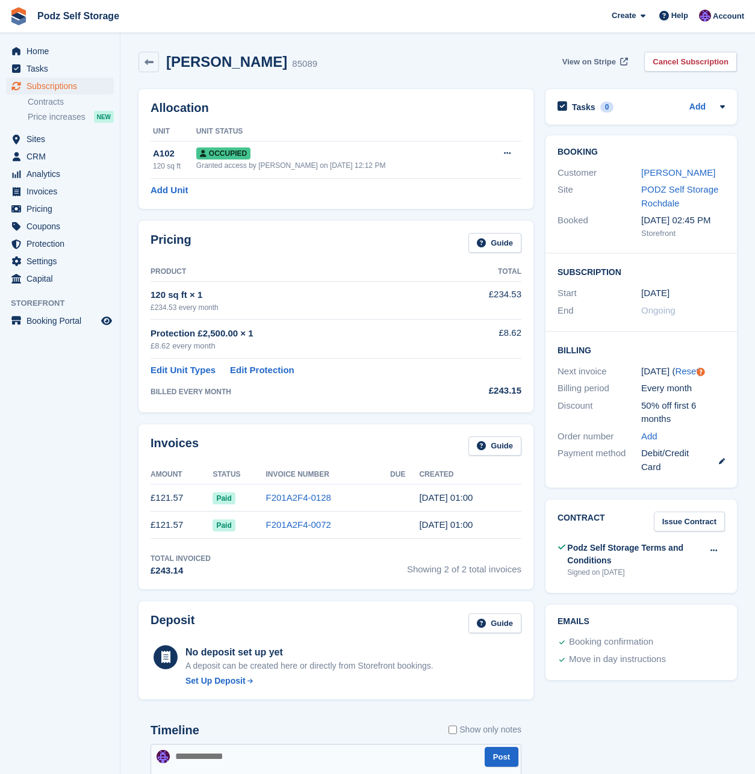
click at [588, 67] on link "View on Stripe" at bounding box center [593, 62] width 73 height 20
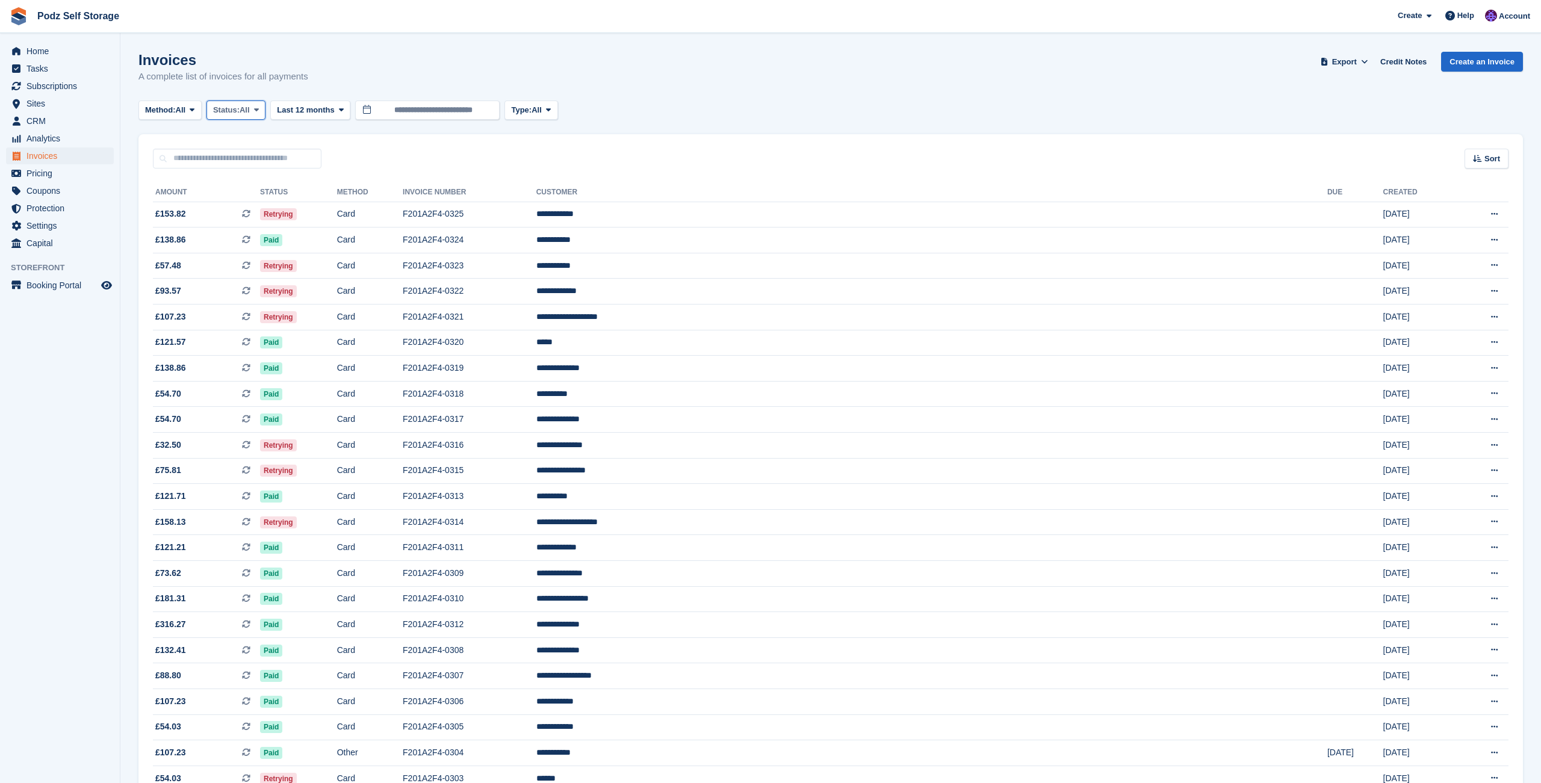
click at [240, 109] on span "Status:" at bounding box center [226, 110] width 26 height 12
click at [265, 241] on link "Uncollectible" at bounding box center [264, 247] width 105 height 22
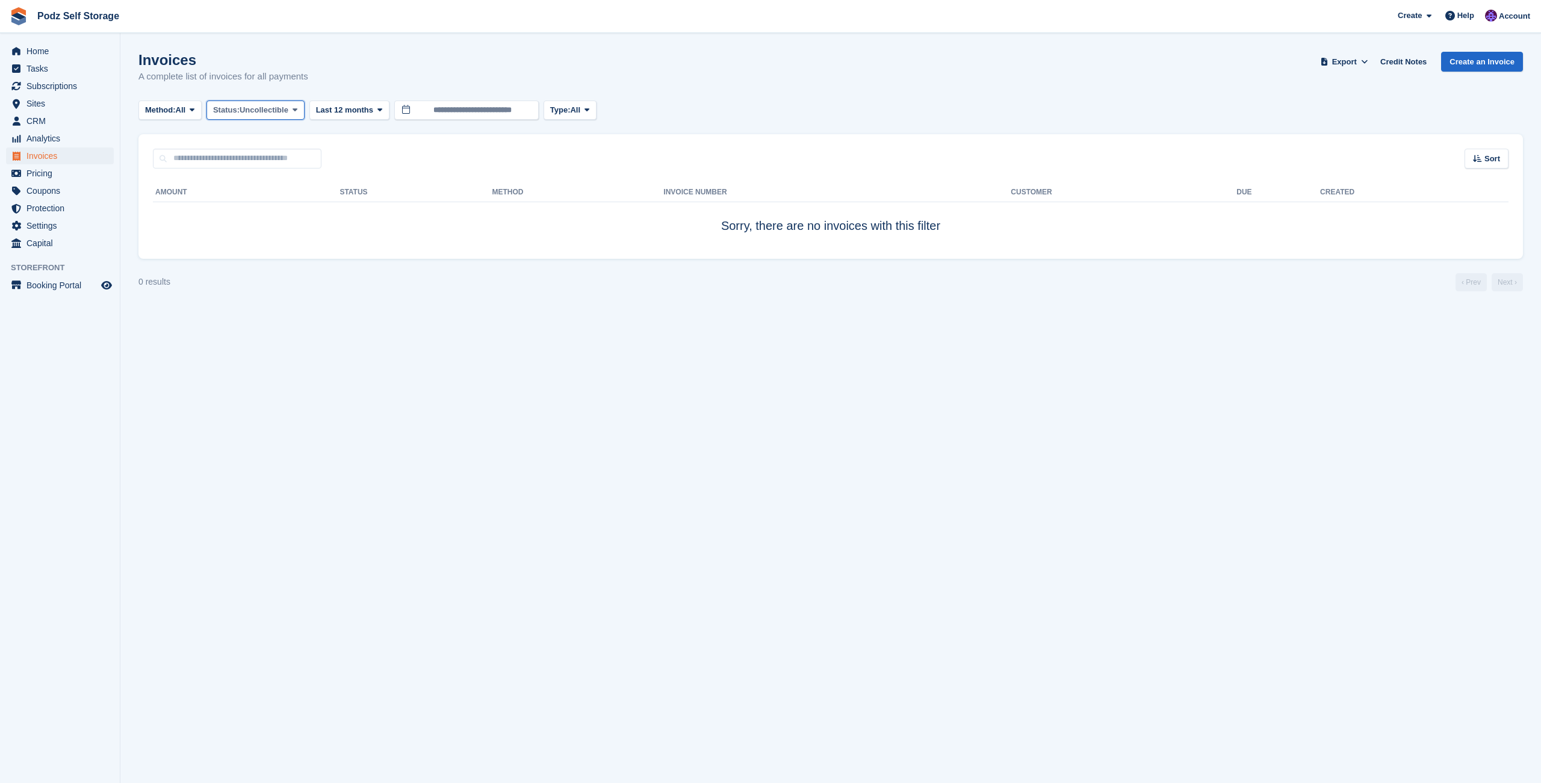
click at [286, 113] on span "Uncollectible" at bounding box center [264, 110] width 49 height 12
click at [284, 199] on link "Open" at bounding box center [264, 204] width 105 height 22
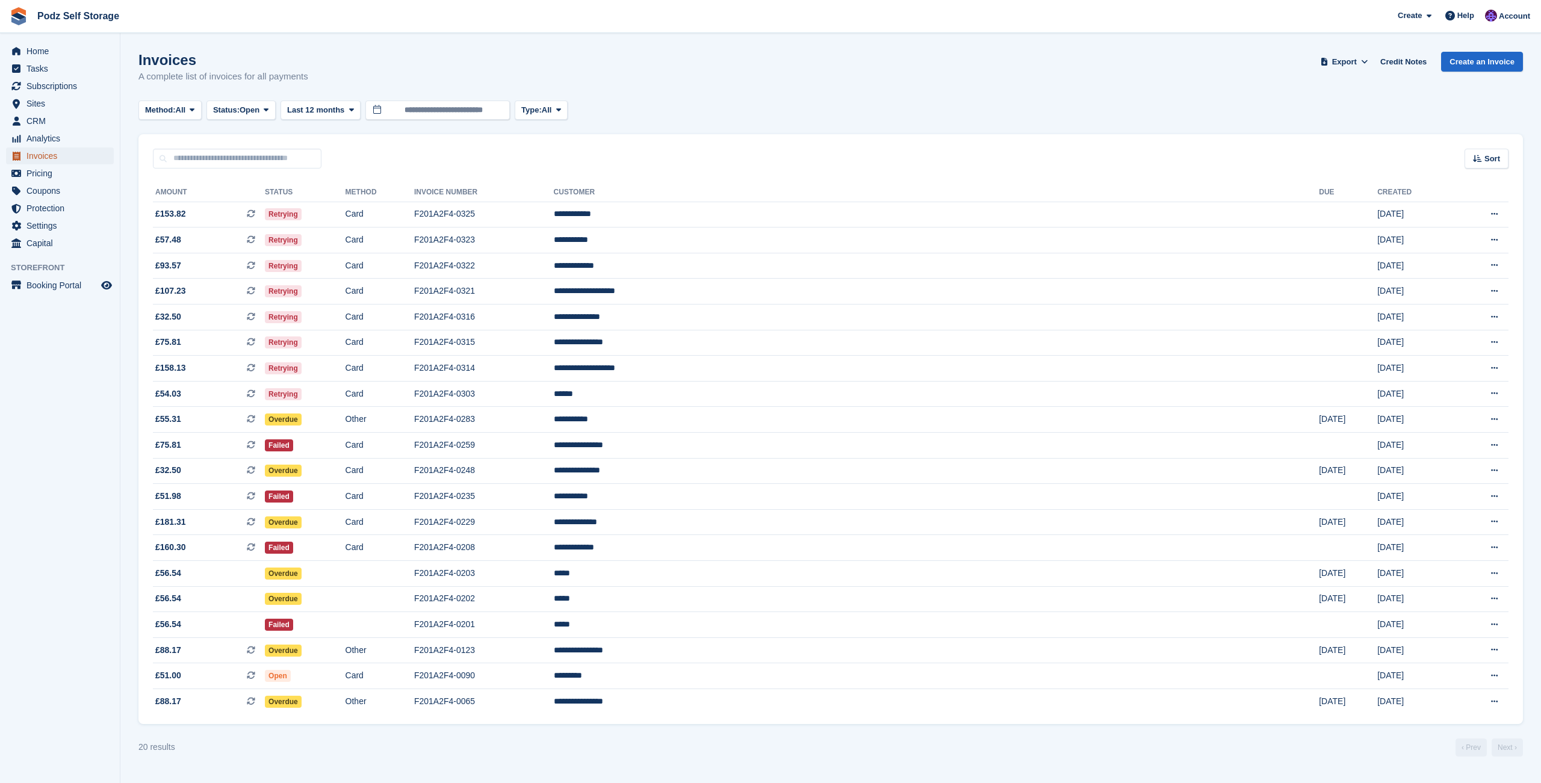
click at [85, 159] on span "Invoices" at bounding box center [62, 155] width 72 height 17
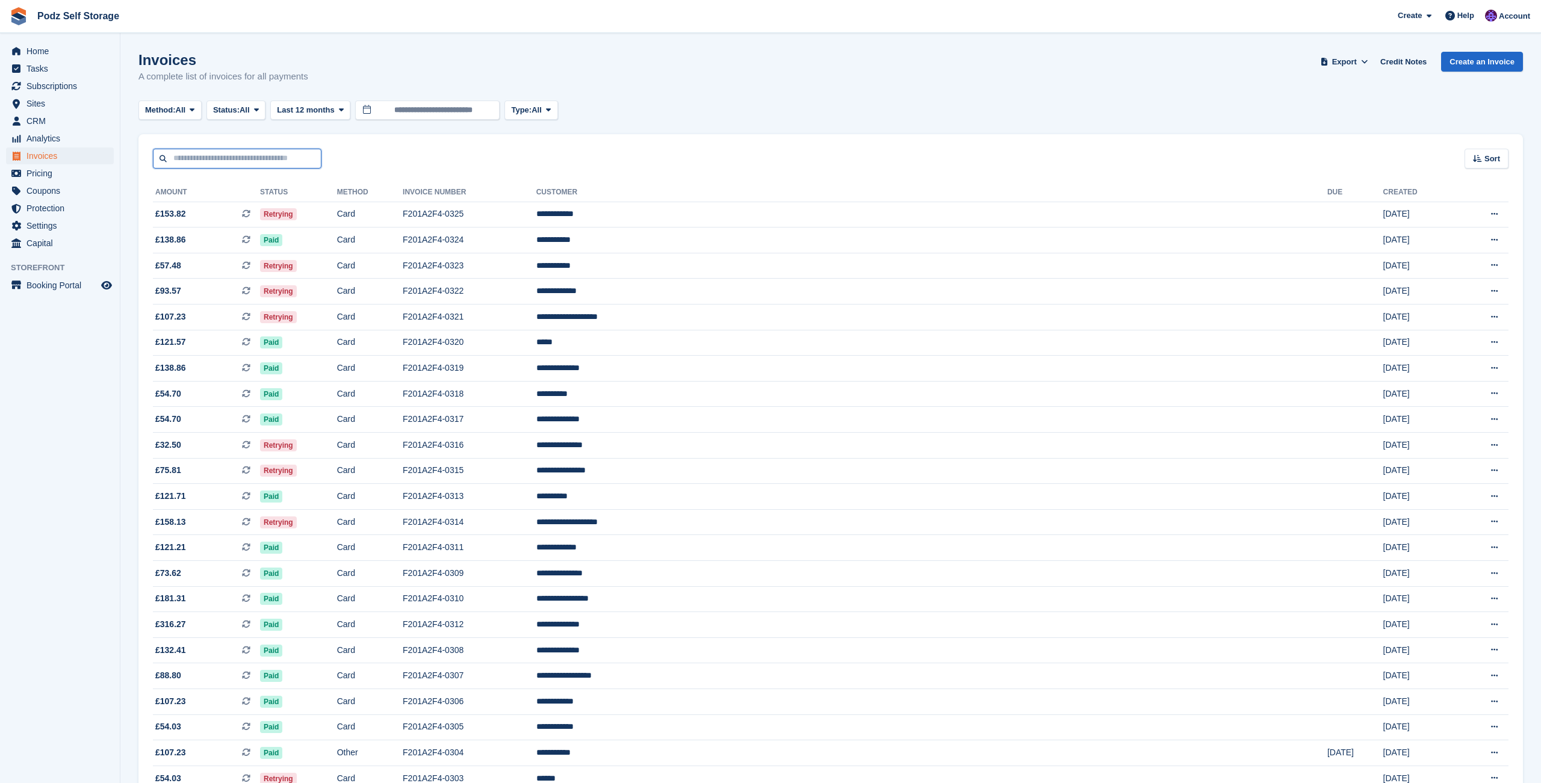
click at [193, 164] on input "text" at bounding box center [237, 159] width 169 height 20
type input "*****"
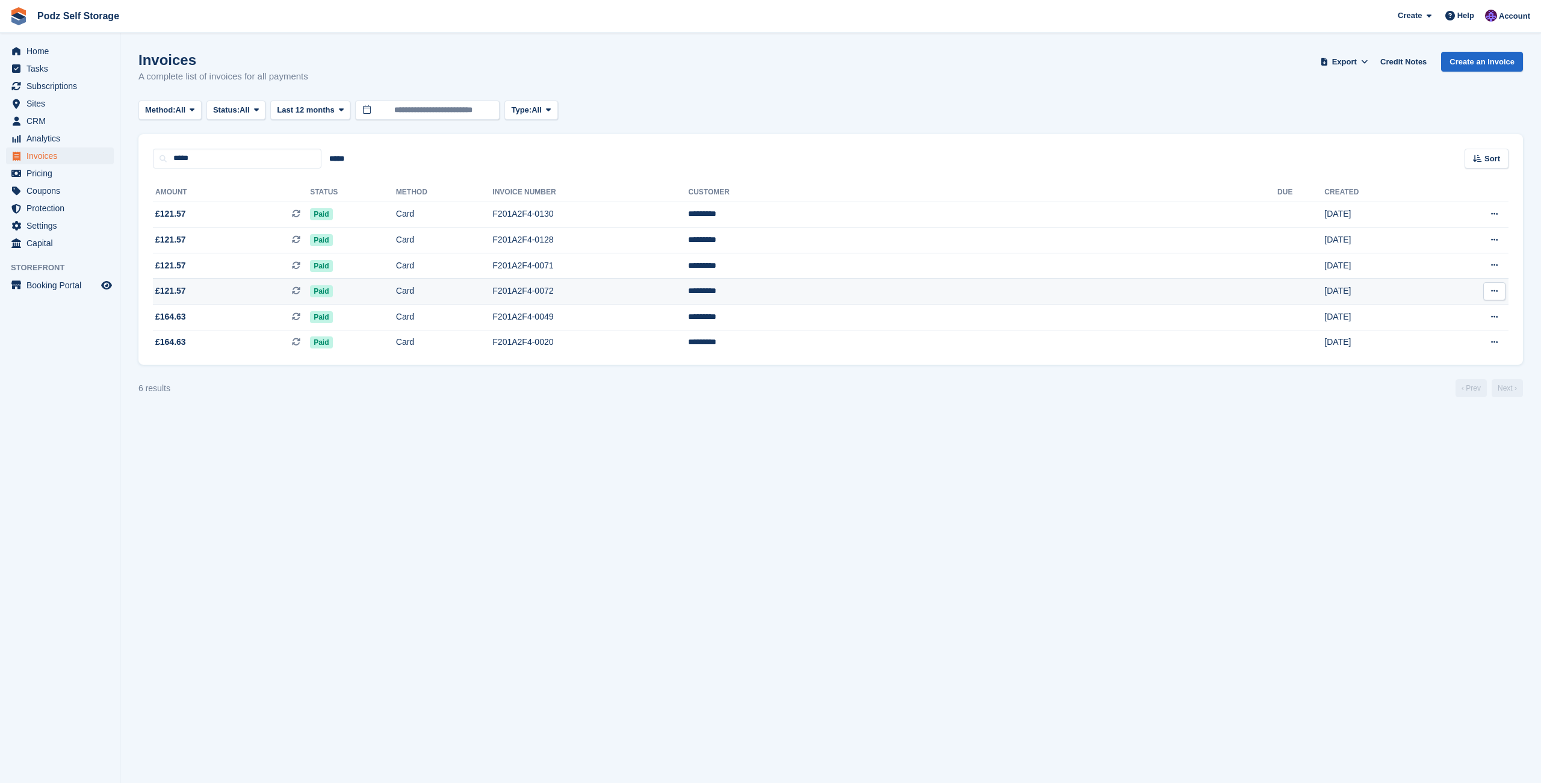
click at [177, 299] on td "£121.57 This is a recurring subscription invoice." at bounding box center [231, 292] width 157 height 26
click at [173, 344] on span "£164.63" at bounding box center [170, 342] width 31 height 13
click at [167, 216] on span "£121.57" at bounding box center [170, 214] width 31 height 13
click at [222, 514] on section "Invoices A complete list of invoices for all payments Export Export Invoices Ex…" at bounding box center [830, 391] width 1421 height 783
click at [82, 57] on span "Home" at bounding box center [62, 51] width 72 height 17
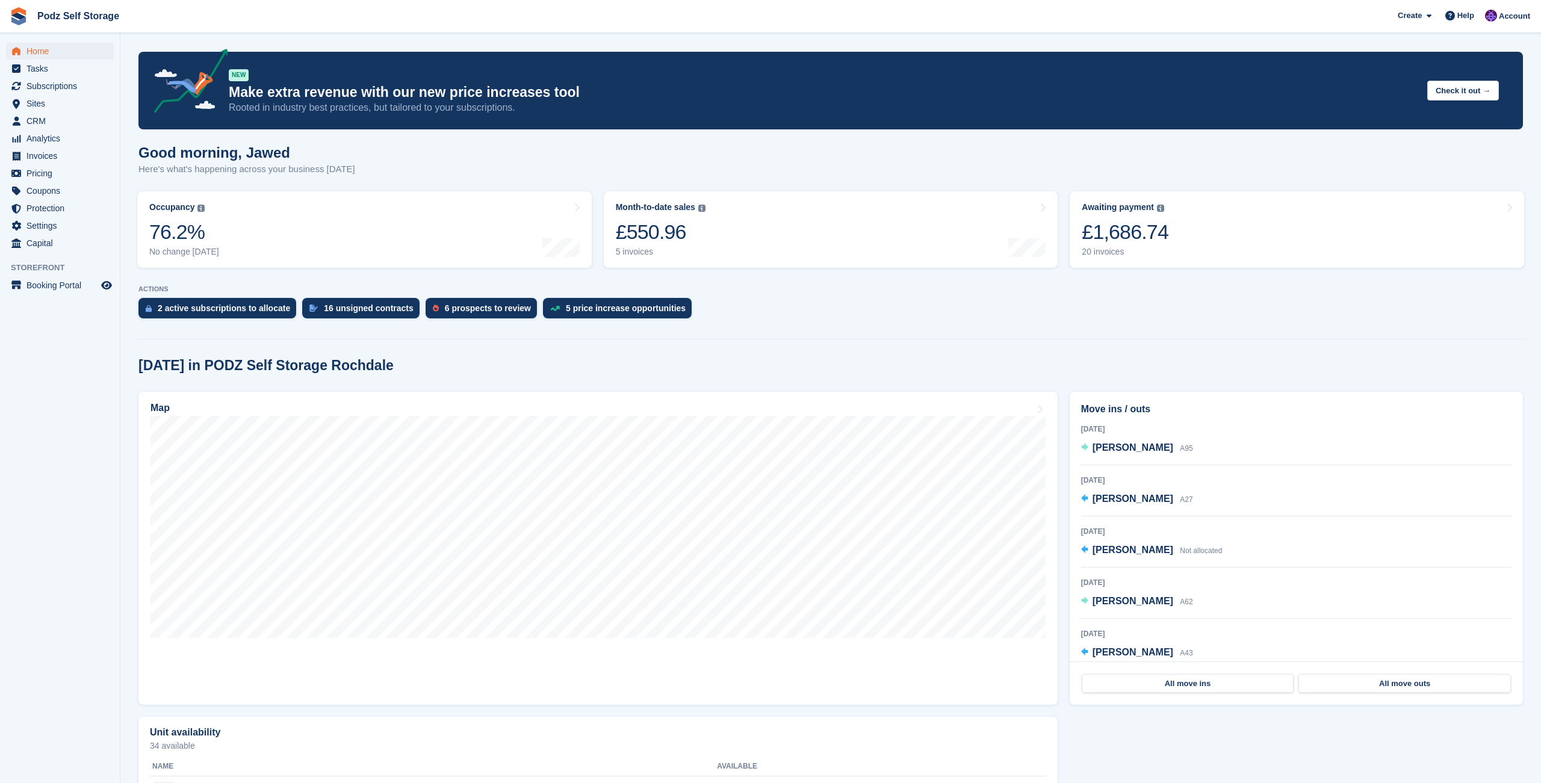
click at [828, 315] on div "2 active subscriptions to allocate 16 unsigned contracts 6 prospects to review …" at bounding box center [830, 311] width 1385 height 26
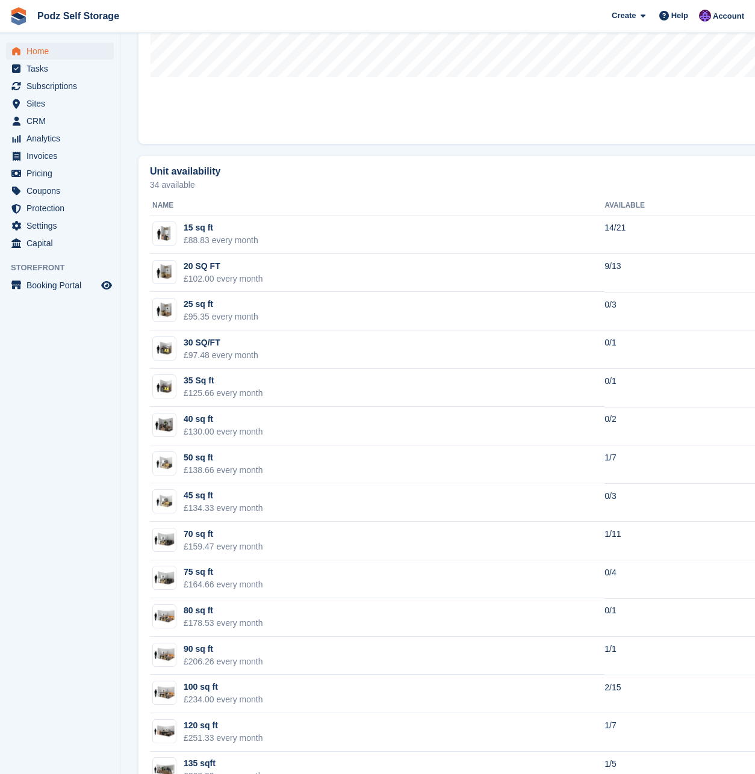
scroll to position [588, 0]
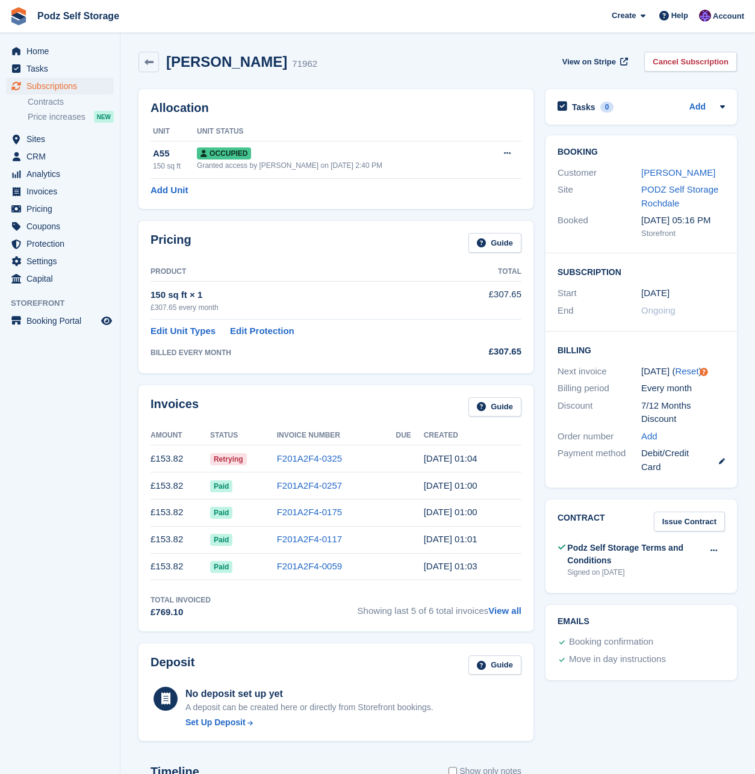
click at [370, 398] on div "Invoices Guide" at bounding box center [335, 410] width 371 height 27
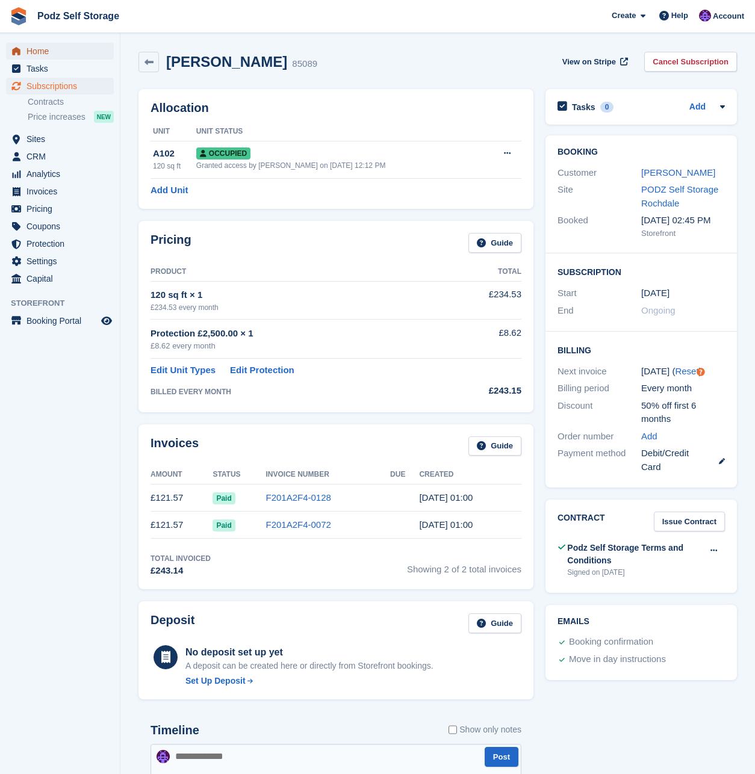
click at [84, 49] on span "Home" at bounding box center [62, 51] width 72 height 17
